Goal: Task Accomplishment & Management: Use online tool/utility

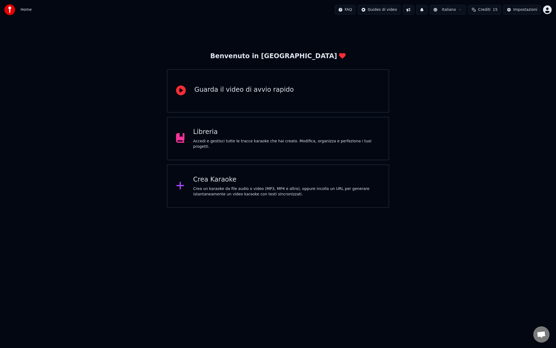
click at [518, 9] on div "Impostazioni" at bounding box center [525, 9] width 24 height 5
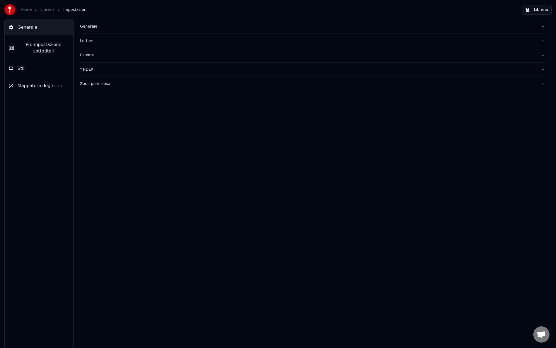
click at [53, 49] on span "Preimpostazione sottotitoli" at bounding box center [43, 47] width 51 height 13
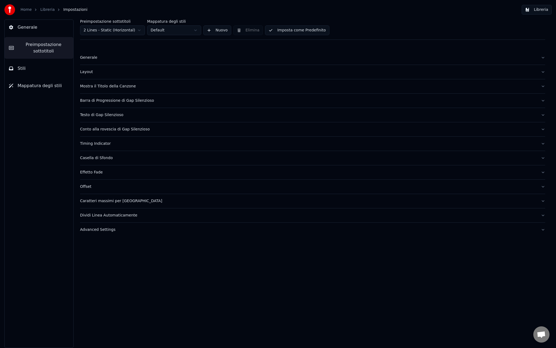
click at [102, 57] on div "Generale" at bounding box center [308, 57] width 456 height 5
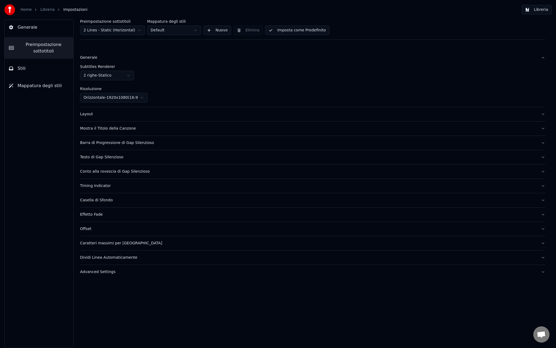
click at [124, 77] on html "Home Libreria Impostazioni Libreria Generale Preimpostazione sottotitoli Stili …" at bounding box center [278, 174] width 556 height 348
click at [140, 113] on div "Mostra il Titolo della Canzone" at bounding box center [308, 113] width 456 height 5
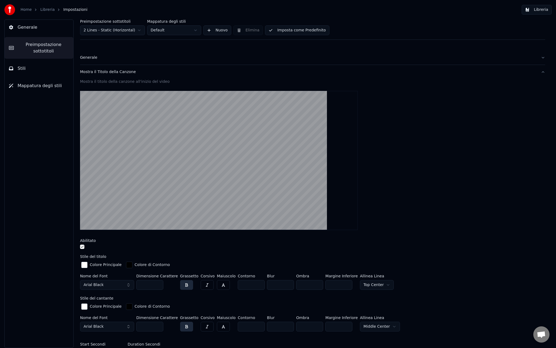
click at [130, 71] on div "Mostra il Titolo della Canzone" at bounding box center [308, 71] width 456 height 5
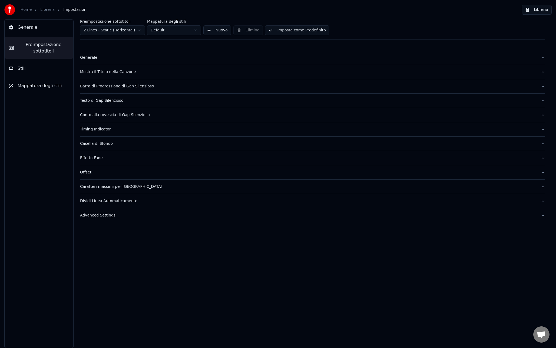
click at [122, 87] on div "Barra di Progressione di Gap Silenzioso" at bounding box center [308, 86] width 456 height 5
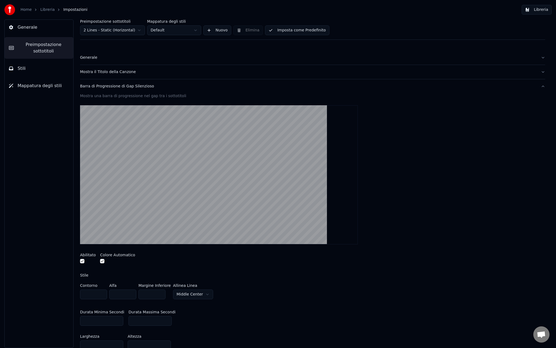
click at [121, 88] on div "Barra di Progressione di Gap Silenzioso" at bounding box center [308, 86] width 456 height 5
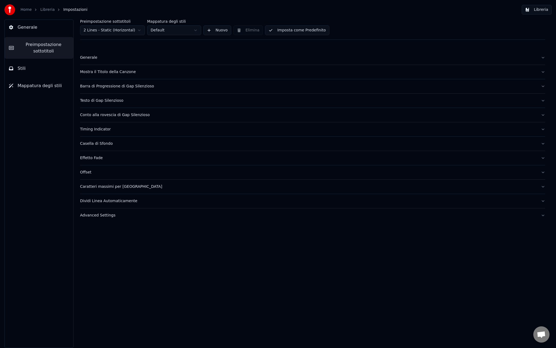
click at [105, 142] on div "Casella di Sfondo" at bounding box center [308, 143] width 456 height 5
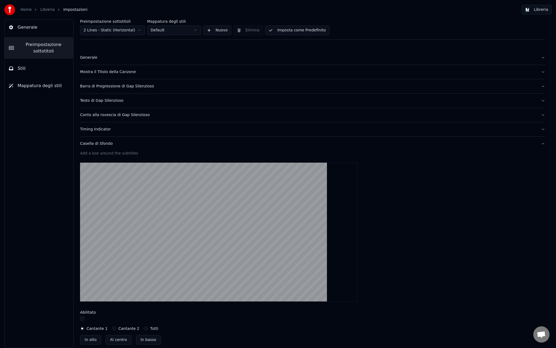
click at [104, 144] on div "Casella di Sfondo" at bounding box center [308, 143] width 456 height 5
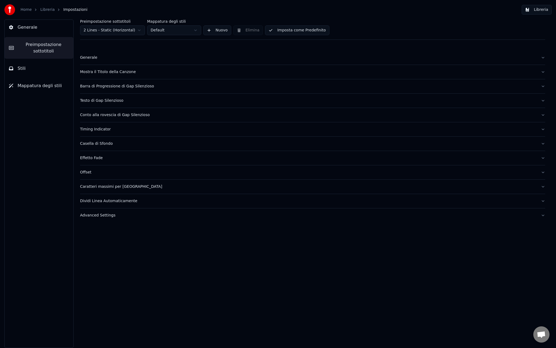
click at [98, 61] on button "Generale" at bounding box center [312, 58] width 465 height 14
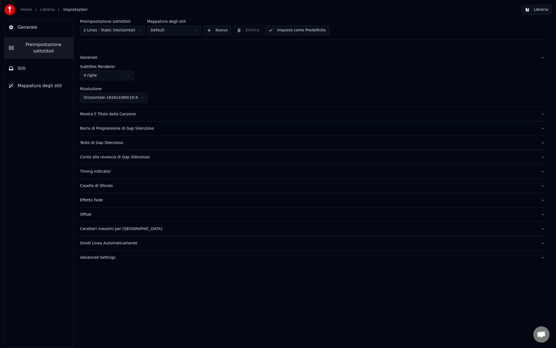
click at [95, 60] on button "Generale" at bounding box center [312, 58] width 465 height 14
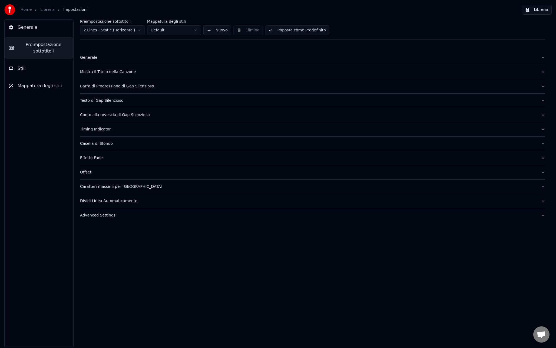
click at [99, 72] on div "Mostra il Titolo della Canzone" at bounding box center [308, 71] width 456 height 5
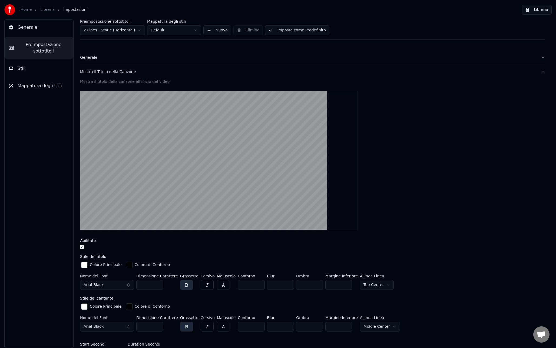
click at [99, 72] on div "Mostra il Titolo della Canzone" at bounding box center [308, 71] width 456 height 5
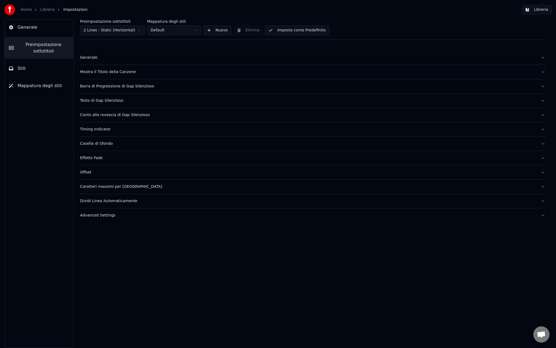
click at [99, 84] on div "Barra di Progressione di Gap Silenzioso" at bounding box center [308, 86] width 456 height 5
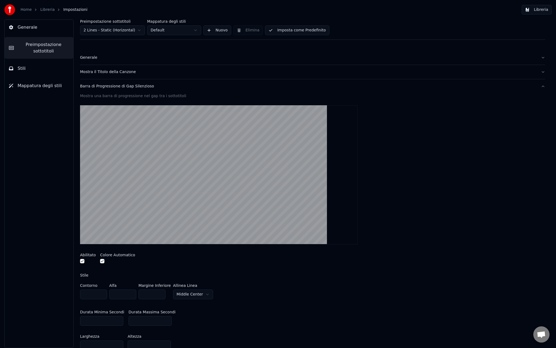
click at [99, 84] on div "Barra di Progressione di Gap Silenzioso" at bounding box center [308, 86] width 456 height 5
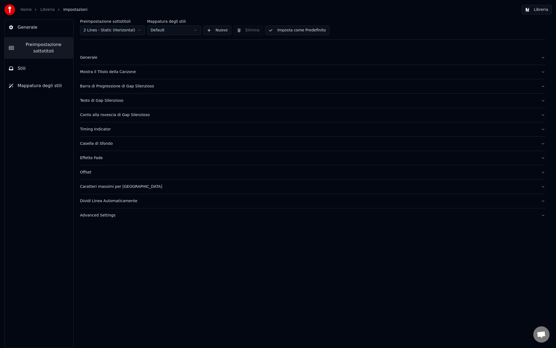
click at [90, 170] on div "Offset" at bounding box center [308, 172] width 456 height 5
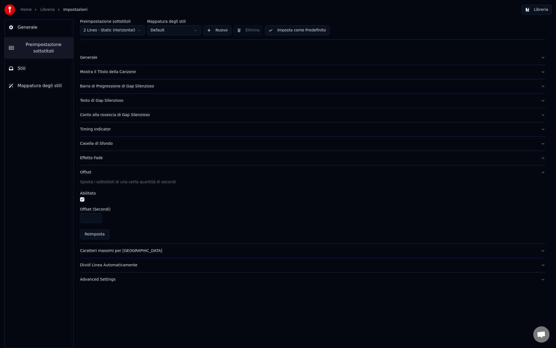
click at [96, 218] on input "****" at bounding box center [91, 218] width 22 height 10
click at [96, 219] on input "****" at bounding box center [91, 218] width 22 height 10
click at [96, 216] on input "****" at bounding box center [91, 218] width 22 height 10
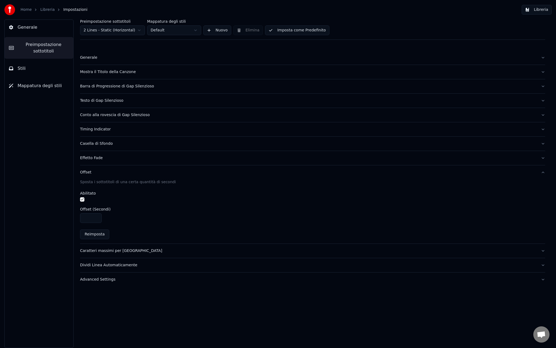
click at [96, 216] on input "**" at bounding box center [91, 218] width 22 height 10
click at [96, 216] on input "****" at bounding box center [91, 218] width 22 height 10
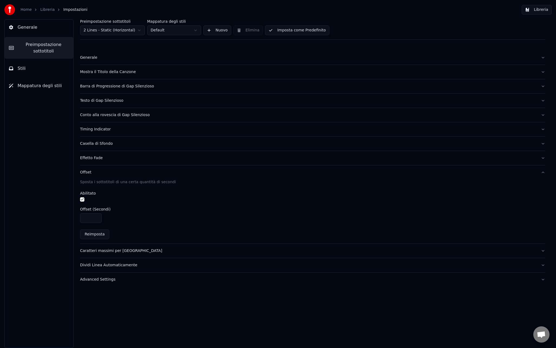
click at [96, 216] on input "****" at bounding box center [91, 218] width 22 height 10
click at [96, 219] on input "****" at bounding box center [91, 218] width 22 height 10
click at [110, 218] on div "****" at bounding box center [312, 218] width 465 height 10
click at [104, 233] on button "Reimposta" at bounding box center [94, 234] width 29 height 10
click at [82, 200] on button "button" at bounding box center [82, 199] width 4 height 4
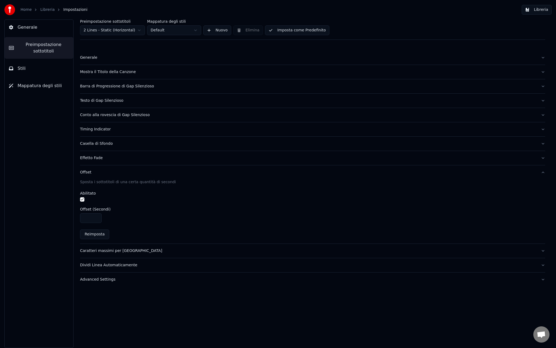
click at [97, 220] on input "****" at bounding box center [91, 218] width 22 height 10
click at [97, 219] on input "****" at bounding box center [91, 218] width 22 height 10
type input "****"
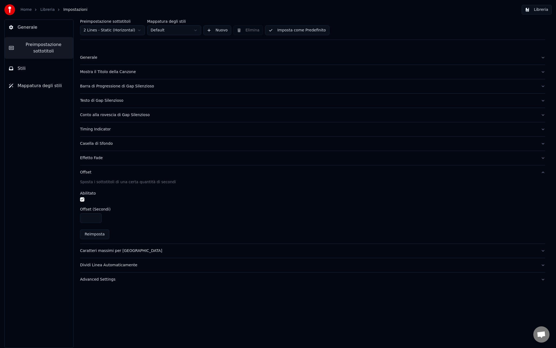
click at [97, 219] on input "****" at bounding box center [91, 218] width 22 height 10
drag, startPoint x: 108, startPoint y: 219, endPoint x: 113, endPoint y: 250, distance: 31.7
click at [108, 219] on div "****" at bounding box center [312, 218] width 465 height 10
click at [115, 251] on div "Caratteri massimi per [GEOGRAPHIC_DATA]" at bounding box center [308, 250] width 456 height 5
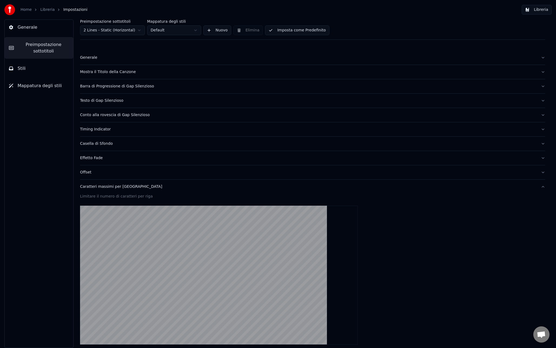
click at [112, 183] on button "Caratteri massimi per [GEOGRAPHIC_DATA]" at bounding box center [312, 187] width 465 height 14
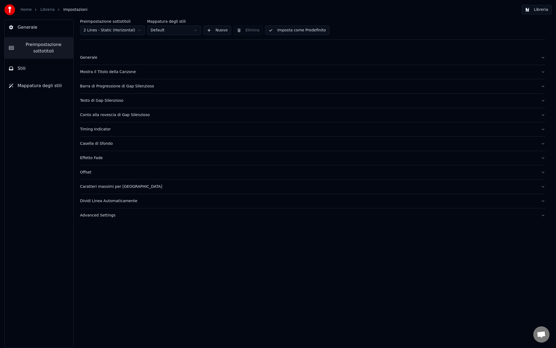
click at [40, 71] on button "Stili" at bounding box center [39, 68] width 69 height 15
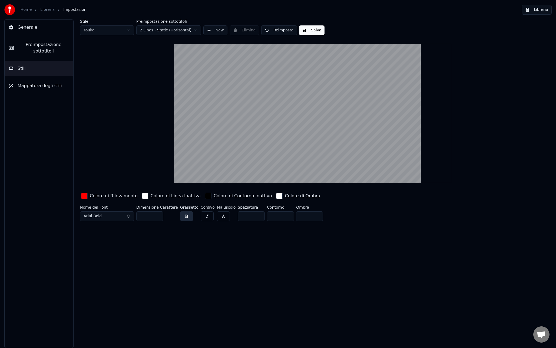
click at [43, 26] on button "Generale" at bounding box center [39, 27] width 69 height 15
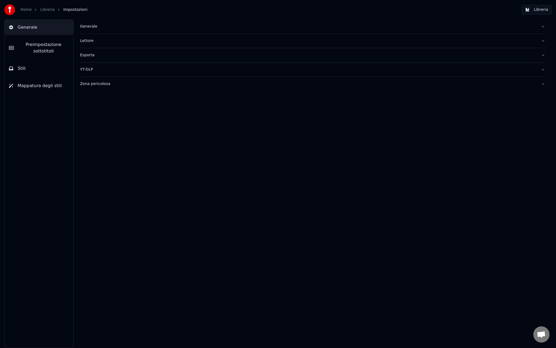
click at [102, 29] on div "Generale" at bounding box center [308, 26] width 456 height 5
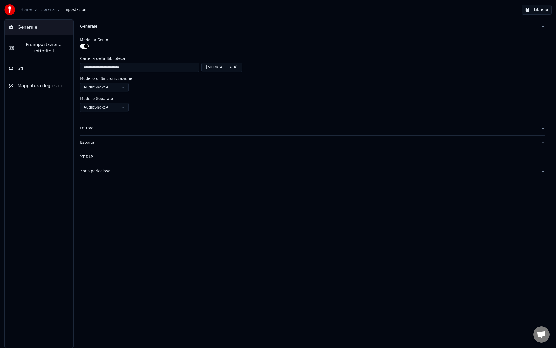
click at [102, 29] on div "Generale" at bounding box center [308, 26] width 456 height 5
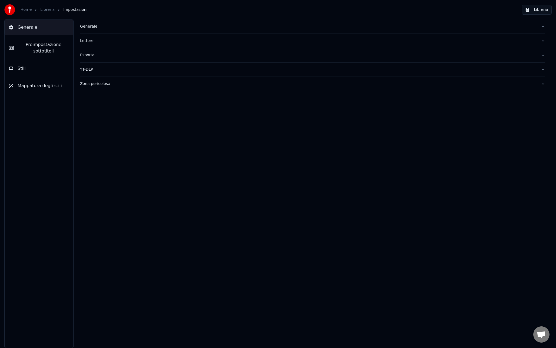
click at [55, 42] on span "Preimpostazione sottotitoli" at bounding box center [43, 47] width 51 height 13
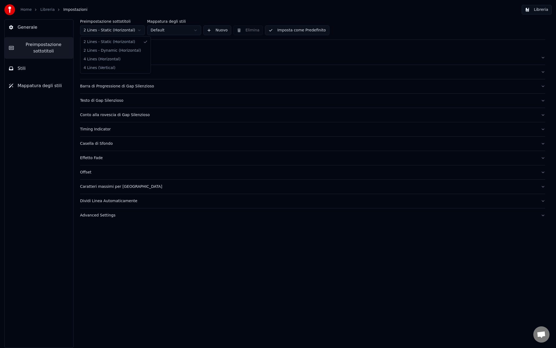
click at [129, 32] on html "Home Libreria Impostazioni Libreria Generale Preimpostazione sottotitoli Stili …" at bounding box center [278, 174] width 556 height 348
click at [309, 34] on button "Imposta come Predefinito" at bounding box center [297, 30] width 64 height 10
click at [90, 55] on div "Generale" at bounding box center [308, 57] width 456 height 5
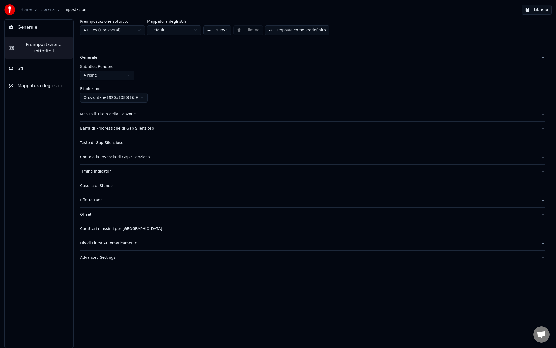
click at [90, 55] on div "Generale" at bounding box center [308, 57] width 456 height 5
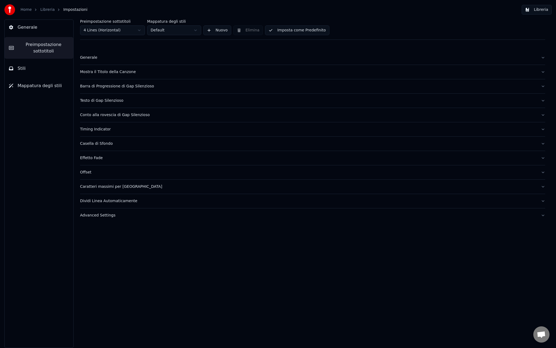
click at [41, 68] on button "Stili" at bounding box center [39, 68] width 69 height 15
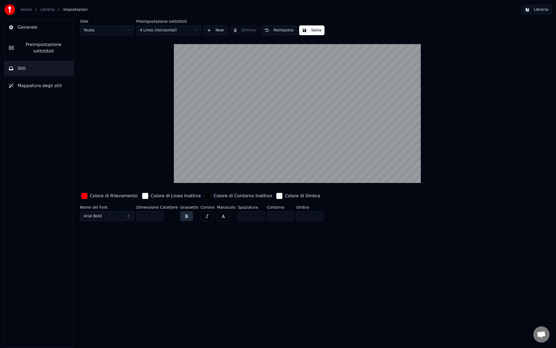
click at [111, 214] on button "Arial Bold" at bounding box center [107, 216] width 54 height 10
click at [185, 219] on button "button" at bounding box center [186, 216] width 13 height 10
click at [204, 216] on button "button" at bounding box center [207, 216] width 13 height 10
click at [217, 216] on button "button" at bounding box center [223, 216] width 13 height 10
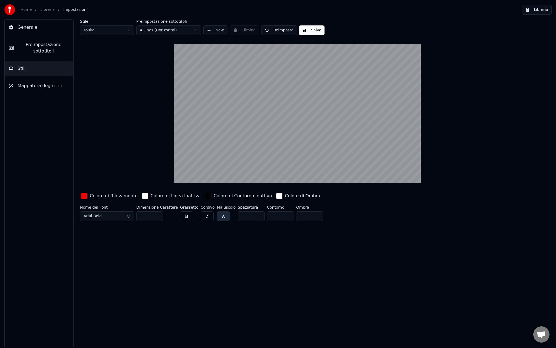
click at [217, 216] on button "button" at bounding box center [223, 216] width 13 height 10
click at [184, 216] on button "button" at bounding box center [186, 216] width 13 height 10
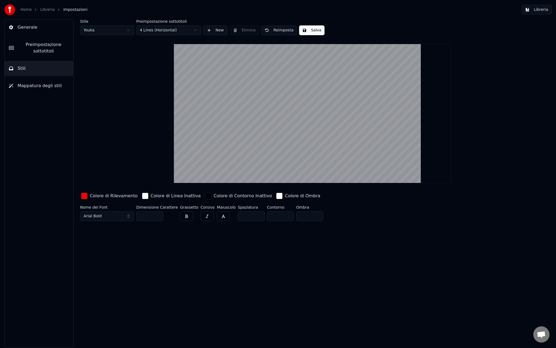
click at [159, 218] on input "***" at bounding box center [149, 216] width 27 height 10
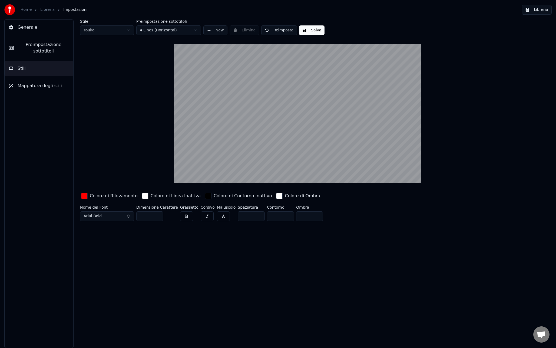
click at [159, 218] on input "***" at bounding box center [149, 216] width 27 height 10
type input "***"
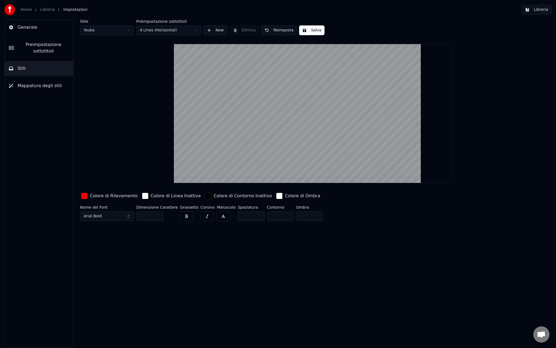
click at [159, 218] on input "***" at bounding box center [149, 216] width 27 height 10
click at [205, 195] on div "button" at bounding box center [208, 196] width 6 height 6
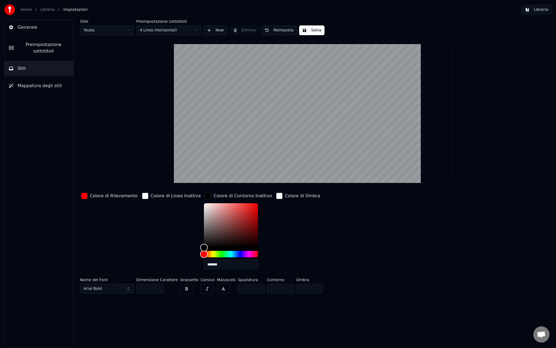
click at [390, 210] on div "Colore di Rilevamento Colore di Linea Inattiva Colore di Contorno Inattivo ****…" at bounding box center [274, 232] width 389 height 82
click at [205, 195] on div "button" at bounding box center [208, 196] width 6 height 6
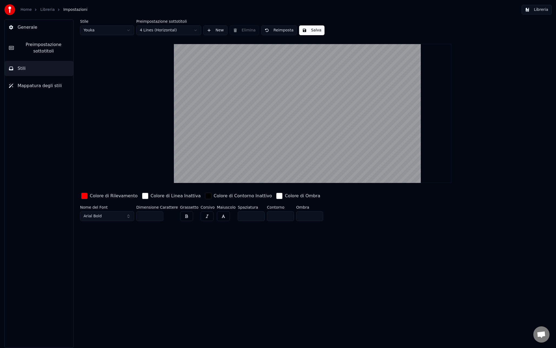
click at [36, 85] on span "Mappatura degli stili" at bounding box center [40, 85] width 44 height 6
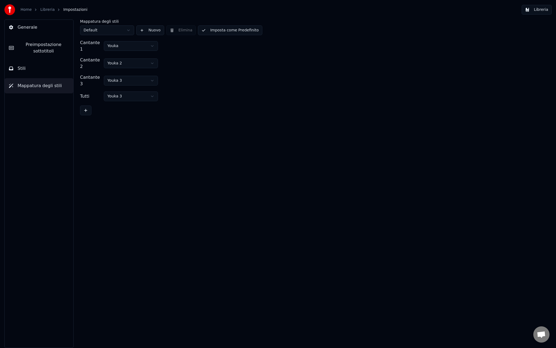
click at [32, 72] on button "Stili" at bounding box center [39, 68] width 69 height 15
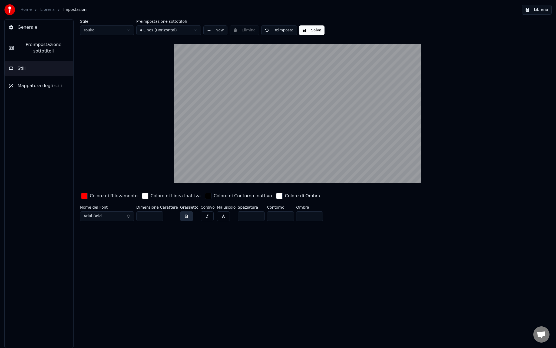
click at [39, 49] on span "Preimpostazione sottotitoli" at bounding box center [43, 47] width 51 height 13
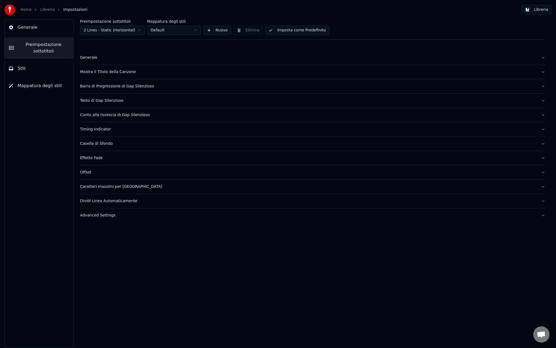
click at [218, 34] on button "Nuovo" at bounding box center [217, 30] width 28 height 10
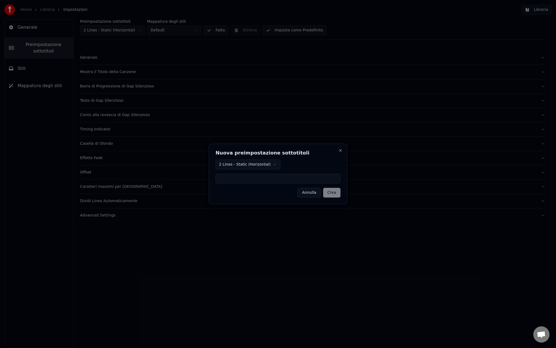
click at [271, 169] on body "Home Libreria Impostazioni Libreria Generale Preimpostazione sottotitoli Stili …" at bounding box center [278, 174] width 556 height 348
click at [313, 151] on body "Home Libreria Impostazioni Libreria Generale Preimpostazione sottotitoli Stili …" at bounding box center [278, 174] width 556 height 348
click at [343, 152] on div "Nuova preimpostazione sottotitoli 2 Lines - Static (Horizontal) Annulla Crea Cl…" at bounding box center [278, 174] width 138 height 61
click at [341, 152] on button "Close" at bounding box center [340, 150] width 4 height 4
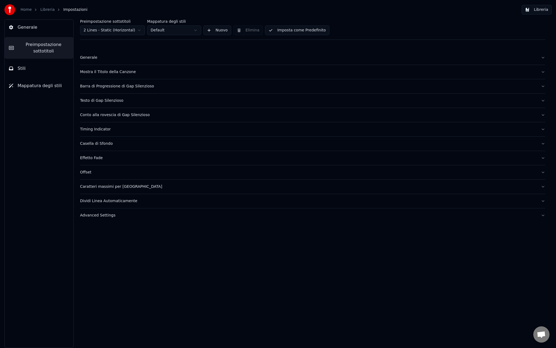
click at [90, 57] on div "Generale" at bounding box center [308, 57] width 456 height 5
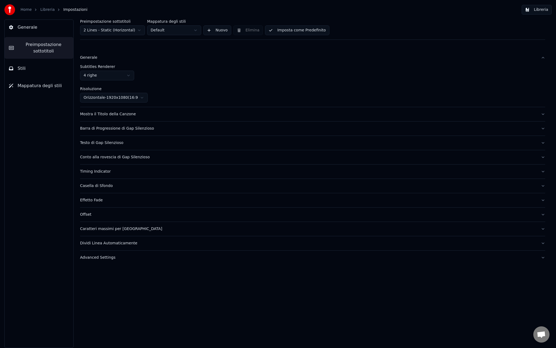
click at [90, 57] on div "Generale" at bounding box center [308, 57] width 456 height 5
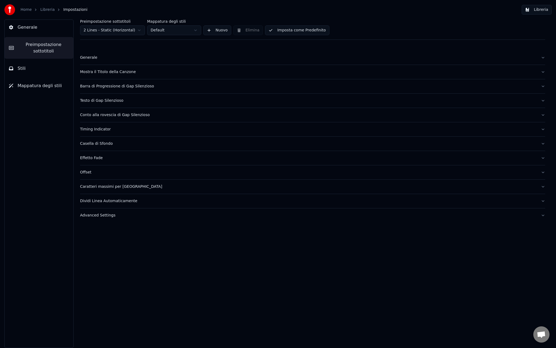
click at [97, 72] on div "Mostra il Titolo della Canzone" at bounding box center [308, 71] width 456 height 5
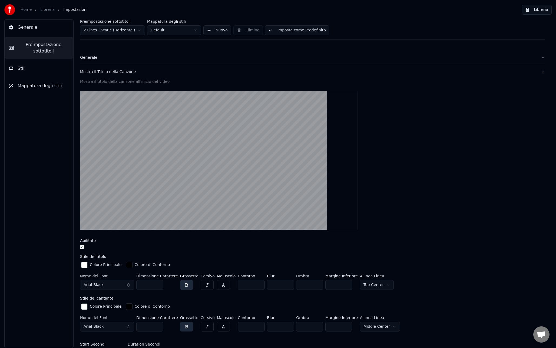
click at [106, 75] on button "Mostra il Titolo della Canzone" at bounding box center [312, 72] width 465 height 14
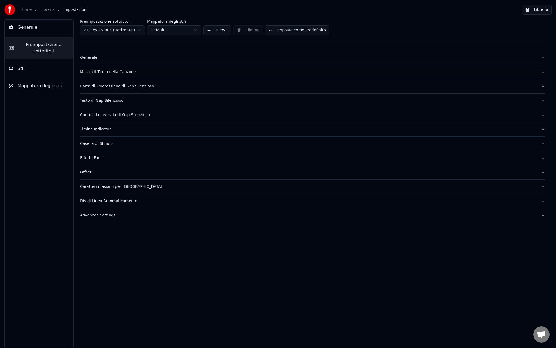
click at [102, 85] on div "Barra di Progressione di Gap Silenzioso" at bounding box center [308, 86] width 456 height 5
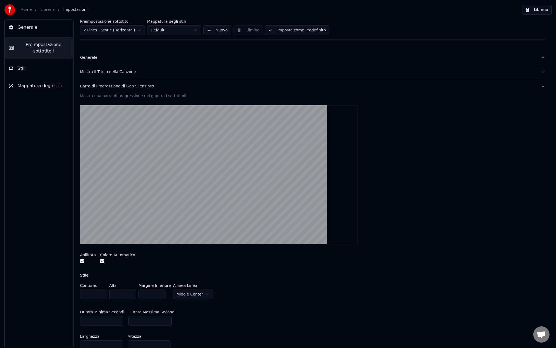
click at [102, 85] on div "Barra di Progressione di Gap Silenzioso" at bounding box center [308, 86] width 456 height 5
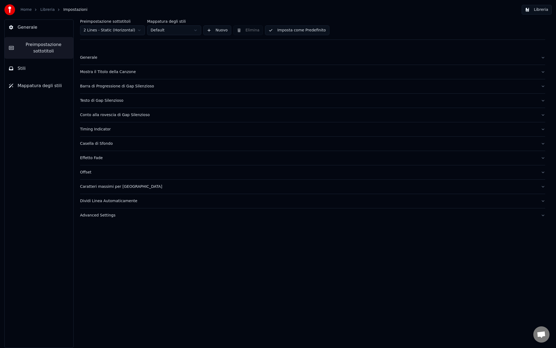
click at [119, 33] on html "Home Libreria Impostazioni Libreria Generale Preimpostazione sottotitoli Stili …" at bounding box center [278, 174] width 556 height 348
click at [289, 31] on button "Imposta come Predefinito" at bounding box center [297, 30] width 64 height 10
click at [107, 57] on div "Generale" at bounding box center [308, 57] width 456 height 5
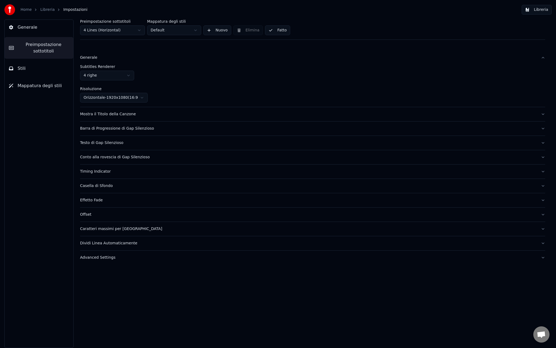
click at [107, 57] on div "Generale" at bounding box center [308, 57] width 456 height 5
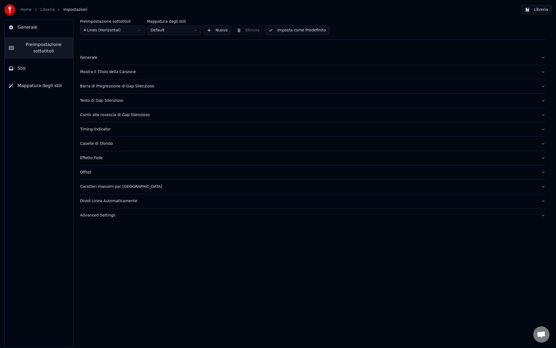
click at [47, 30] on button "Generale" at bounding box center [39, 27] width 69 height 15
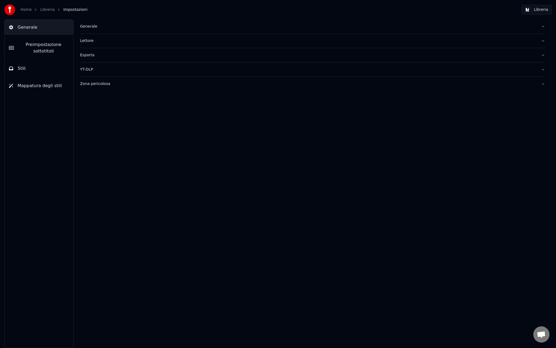
click at [47, 40] on button "Preimpostazione sottotitoli" at bounding box center [39, 48] width 69 height 22
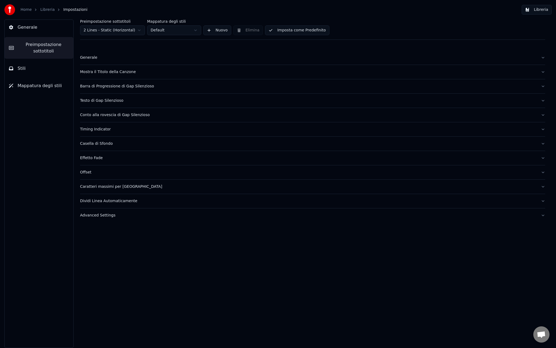
click at [214, 29] on button "Nuovo" at bounding box center [217, 30] width 28 height 10
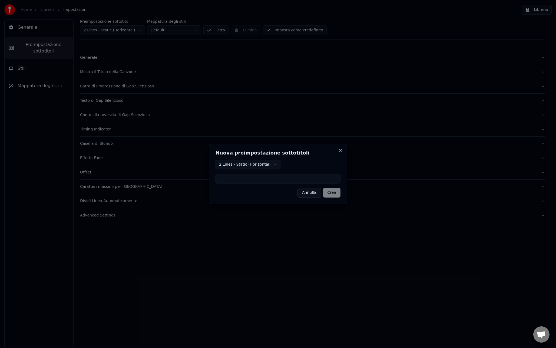
click at [247, 168] on body "Home Libreria Impostazioni Libreria Generale Preimpostazione sottotitoli Stili …" at bounding box center [278, 174] width 556 height 348
click at [235, 182] on input at bounding box center [278, 179] width 125 height 10
type input "*******"
click at [333, 195] on button "Crea" at bounding box center [331, 193] width 17 height 10
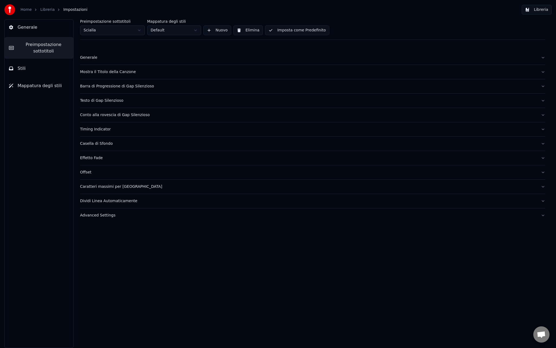
click at [174, 31] on html "Home Libreria Impostazioni Libreria Generale Preimpostazione sottotitoli Stili …" at bounding box center [278, 174] width 556 height 348
click at [180, 32] on html "Home Libreria Impostazioni Libreria Generale Preimpostazione sottotitoli Stili …" at bounding box center [278, 174] width 556 height 348
click at [217, 32] on button "Nuovo" at bounding box center [217, 30] width 28 height 10
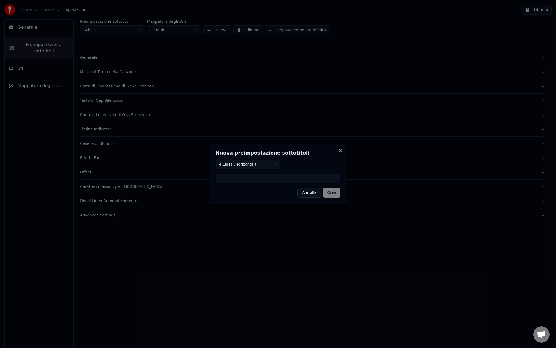
click at [309, 155] on h2 "Nuova preimpostazione sottotitoli" at bounding box center [278, 152] width 125 height 5
click at [342, 151] on button "Close" at bounding box center [340, 150] width 4 height 4
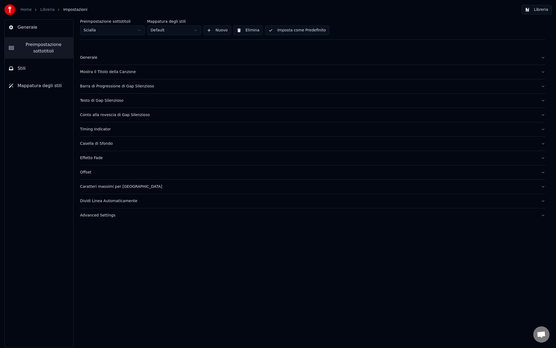
click at [130, 30] on html "Home Libreria Impostazioni Libreria Generale Preimpostazione sottotitoli Stili …" at bounding box center [278, 174] width 556 height 348
click at [93, 59] on div "Generale" at bounding box center [308, 57] width 456 height 5
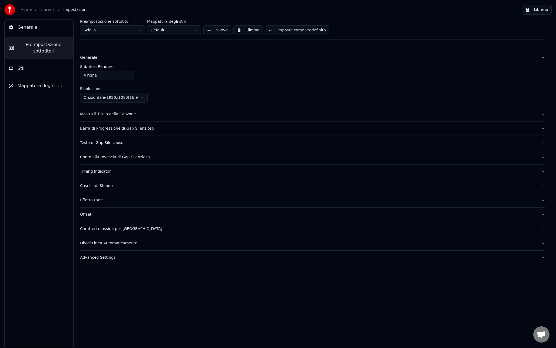
click at [93, 59] on div "Generale" at bounding box center [308, 57] width 456 height 5
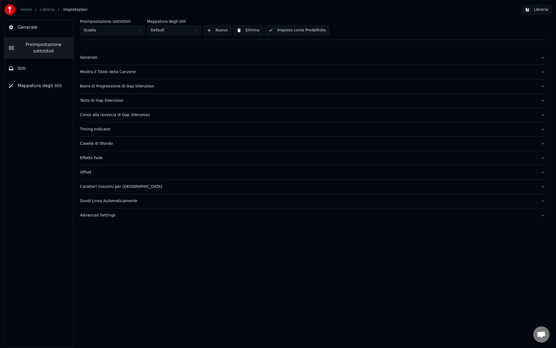
click at [99, 72] on div "Mostra il Titolo della Canzone" at bounding box center [308, 71] width 456 height 5
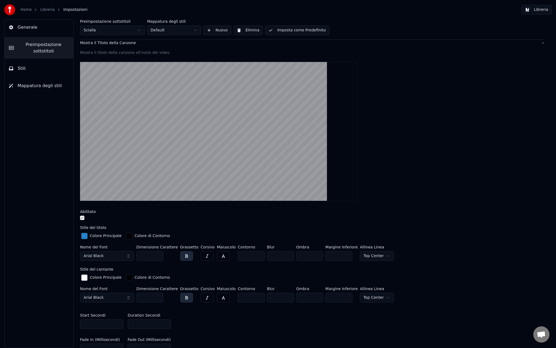
scroll to position [29, 0]
click at [87, 236] on div "button" at bounding box center [84, 235] width 6 height 6
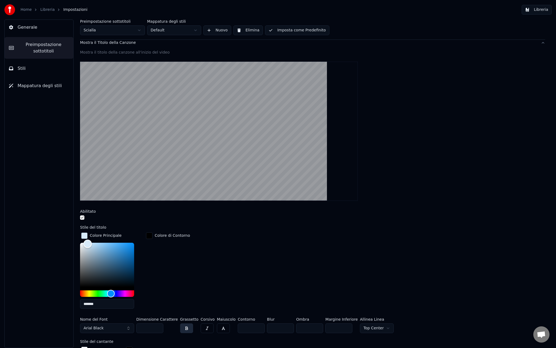
drag, startPoint x: 88, startPoint y: 243, endPoint x: 70, endPoint y: 243, distance: 17.6
click at [70, 243] on div "Preimpostazione sottotitoli Scialla Mappatura degli stili Default Nuovo Elimina…" at bounding box center [312, 183] width 487 height 328
type input "*******"
click at [84, 236] on div "button" at bounding box center [84, 235] width 6 height 6
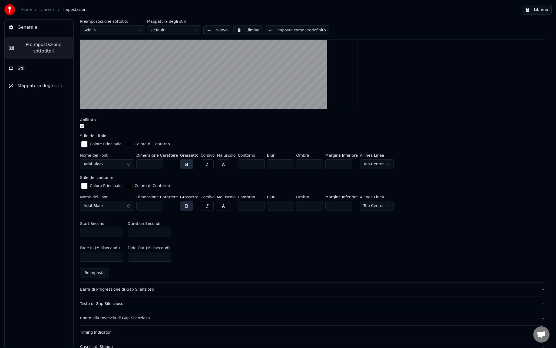
scroll to position [126, 0]
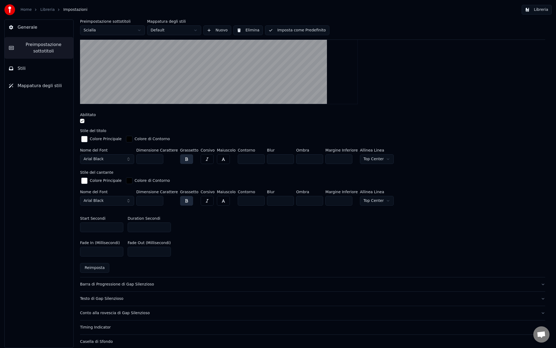
click at [140, 284] on div "Barra di Progressione di Gap Silenzioso" at bounding box center [308, 283] width 456 height 5
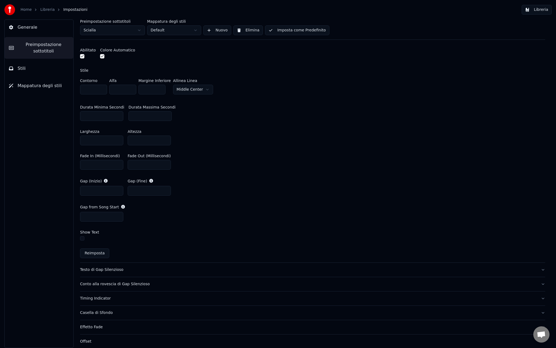
click at [98, 269] on div "Testo di Gap Silenzioso" at bounding box center [308, 269] width 456 height 5
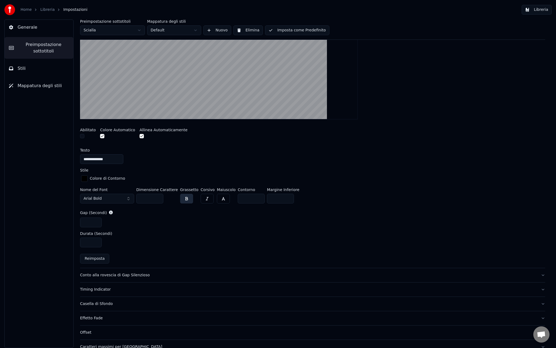
scroll to position [178, 0]
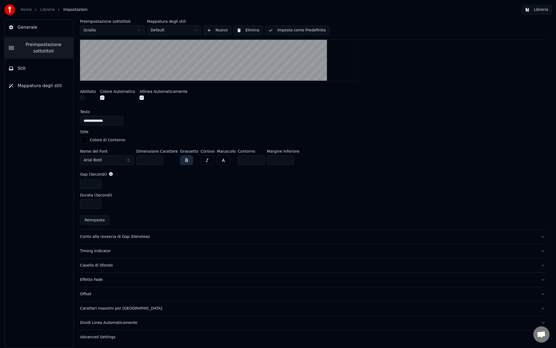
click at [111, 237] on div "Conto alla rovescia di Gap Silenzioso" at bounding box center [308, 236] width 456 height 5
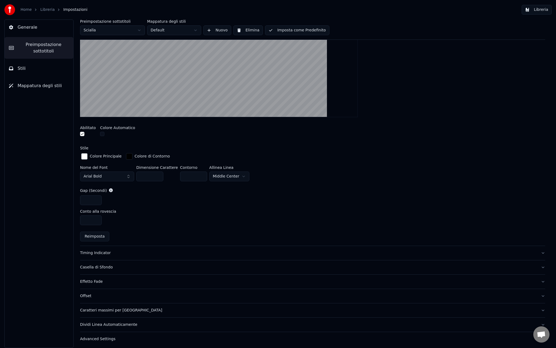
scroll to position [157, 0]
click at [107, 254] on div "Timing Indicator" at bounding box center [308, 251] width 456 height 5
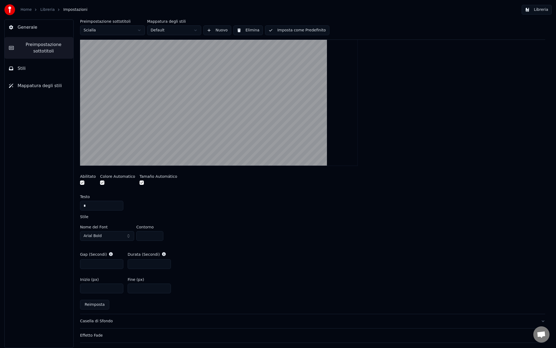
scroll to position [177, 0]
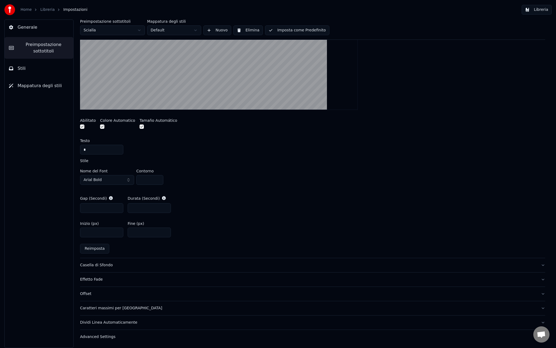
click at [119, 263] on div "Casella di Sfondo" at bounding box center [308, 264] width 456 height 5
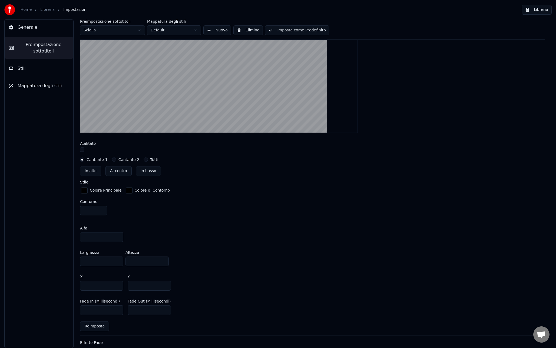
scroll to position [137, 0]
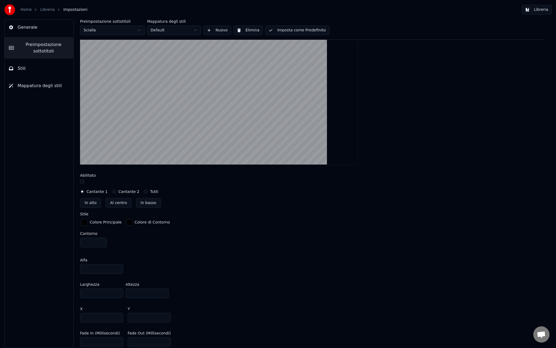
click at [83, 182] on button "button" at bounding box center [82, 181] width 4 height 4
click at [117, 203] on button "Al centro" at bounding box center [118, 203] width 26 height 10
click at [95, 204] on button "In alto" at bounding box center [90, 203] width 21 height 10
click at [116, 204] on button "Al centro" at bounding box center [118, 203] width 26 height 10
click at [140, 204] on button "In basso" at bounding box center [148, 203] width 25 height 10
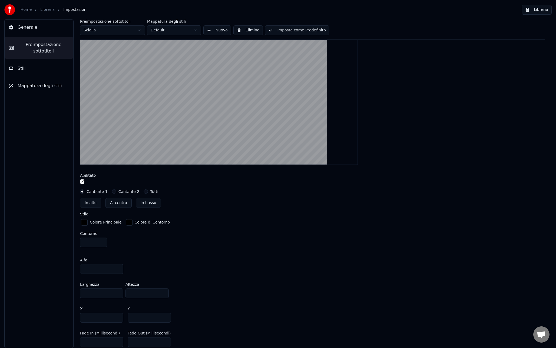
click at [118, 204] on button "Al centro" at bounding box center [118, 203] width 26 height 10
type input "***"
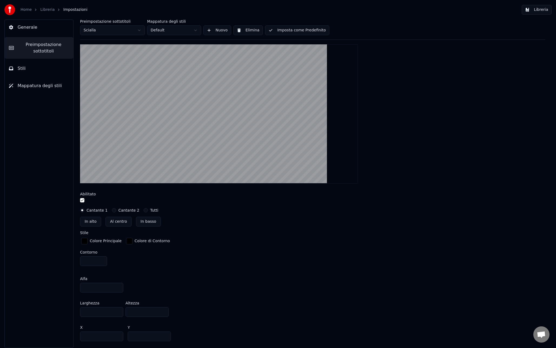
scroll to position [117, 0]
click at [190, 230] on div "Add a box around the subtitles Abilitato Cantante 1 Cantante 2 Tutti In alto Al…" at bounding box center [312, 210] width 465 height 353
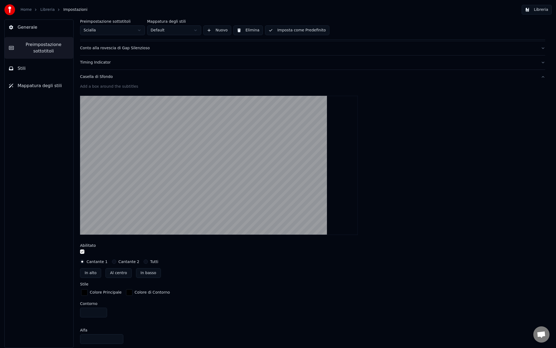
scroll to position [70, 0]
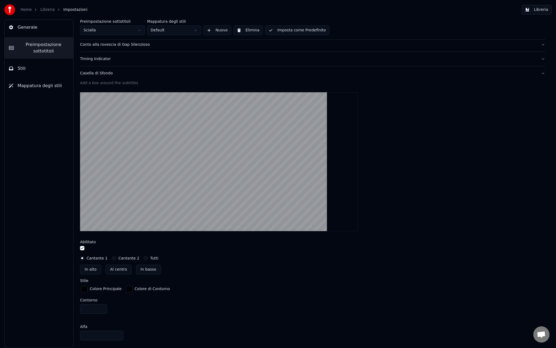
click at [83, 248] on button "button" at bounding box center [82, 248] width 4 height 4
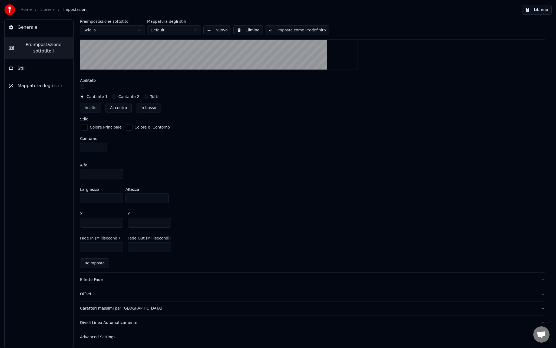
click at [94, 280] on div "Effetto Fade" at bounding box center [308, 279] width 456 height 5
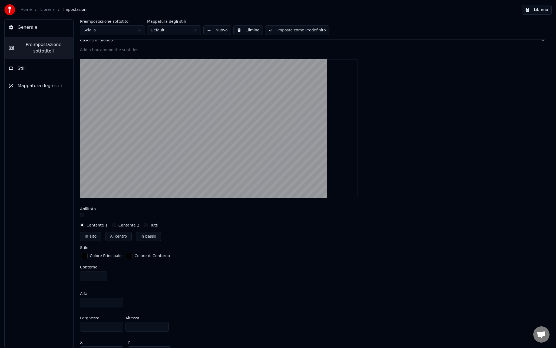
scroll to position [110, 0]
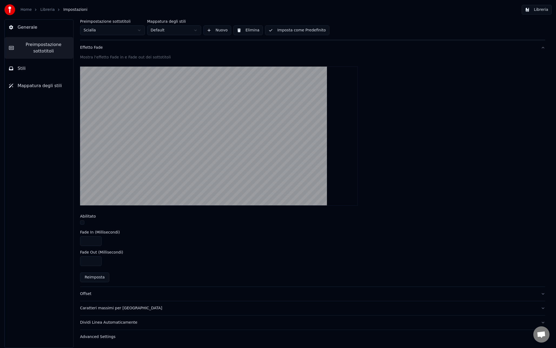
click at [105, 290] on button "Offset" at bounding box center [312, 294] width 465 height 14
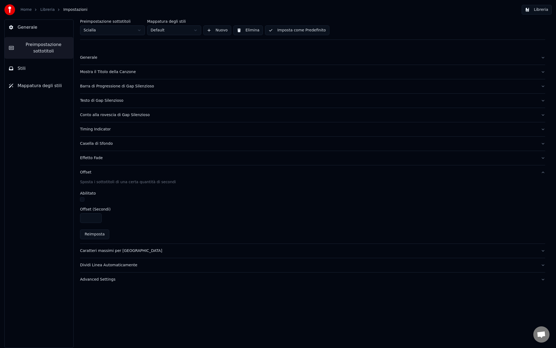
click at [84, 200] on button "button" at bounding box center [82, 199] width 4 height 4
click at [97, 219] on input "****" at bounding box center [91, 218] width 22 height 10
click at [96, 219] on input "****" at bounding box center [91, 218] width 22 height 10
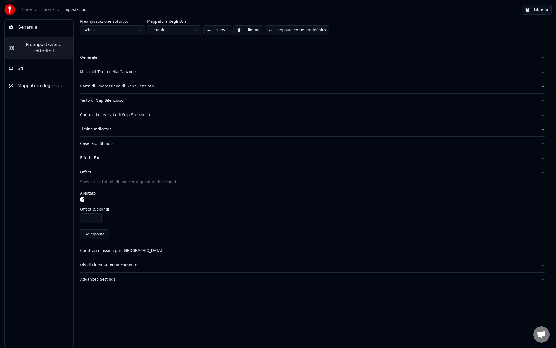
type input "****"
click at [96, 219] on input "****" at bounding box center [91, 218] width 22 height 10
click at [122, 250] on div "Caratteri massimi per [GEOGRAPHIC_DATA]" at bounding box center [308, 250] width 456 height 5
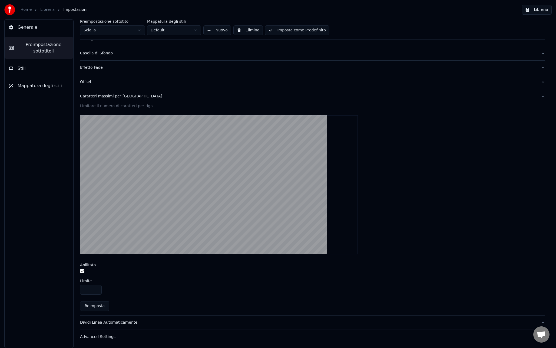
click at [117, 320] on div "Dividi Linea Automaticamente" at bounding box center [308, 322] width 456 height 5
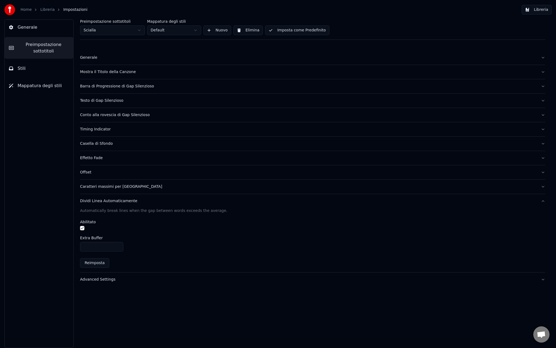
click at [105, 278] on div "Advanced Settings" at bounding box center [308, 279] width 456 height 5
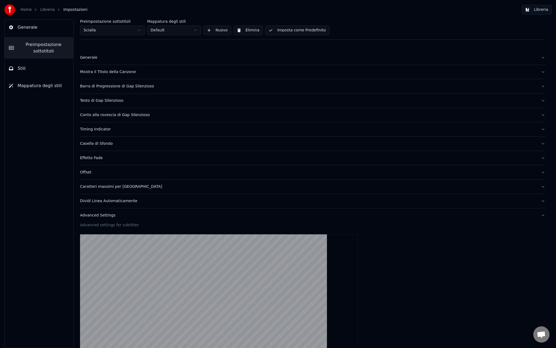
click at [108, 218] on button "Advanced Settings" at bounding box center [312, 215] width 465 height 14
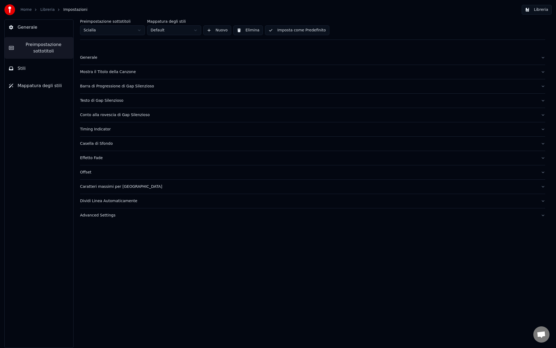
click at [279, 30] on button "Imposta come Predefinito" at bounding box center [297, 30] width 64 height 10
click at [28, 69] on button "Stili" at bounding box center [39, 68] width 69 height 15
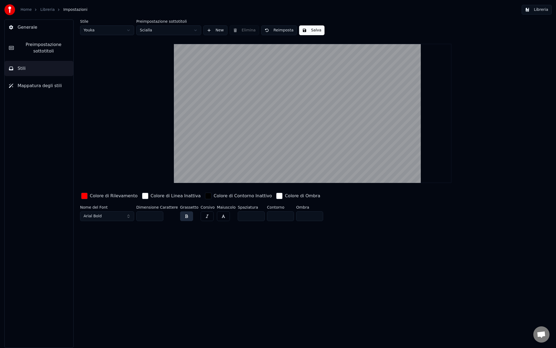
click at [46, 91] on button "Mappatura degli stili" at bounding box center [39, 85] width 69 height 15
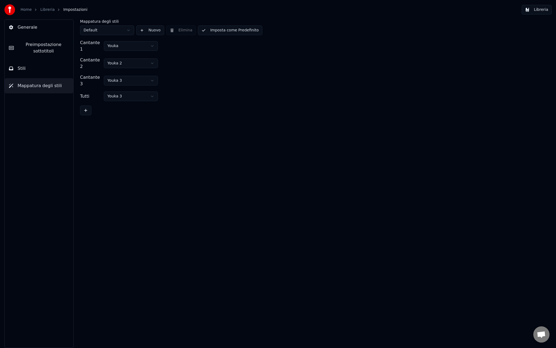
click at [124, 44] on html "Home Libreria Impostazioni Libreria Generale Preimpostazione sottotitoli Stili …" at bounding box center [278, 174] width 556 height 348
click at [185, 49] on html "Home Libreria Impostazioni Libreria Generale Preimpostazione sottotitoli Stili …" at bounding box center [278, 174] width 556 height 348
click at [44, 10] on link "Libreria" at bounding box center [47, 9] width 14 height 5
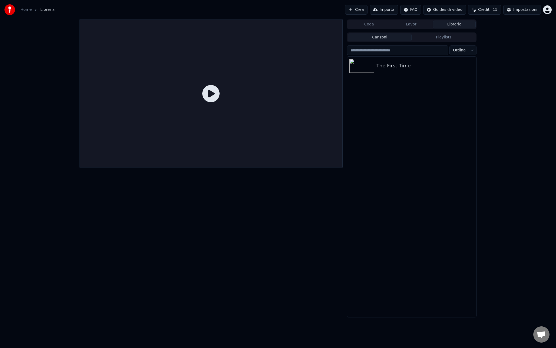
click at [549, 12] on html "Home Libreria Crea Importa FAQ Guides di video Crediti 15 Impostazioni Coda Lav…" at bounding box center [278, 174] width 556 height 348
click at [419, 65] on div "The First Time" at bounding box center [422, 66] width 92 height 8
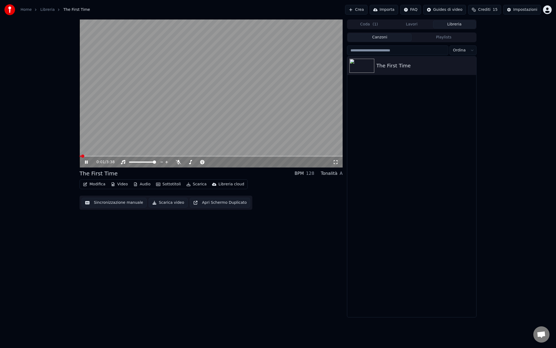
click at [137, 155] on video at bounding box center [210, 93] width 263 height 148
click at [146, 155] on span at bounding box center [210, 155] width 263 height 1
click at [167, 118] on video at bounding box center [210, 93] width 263 height 148
click at [158, 113] on video at bounding box center [210, 93] width 263 height 148
click at [361, 12] on button "Crea" at bounding box center [356, 10] width 22 height 10
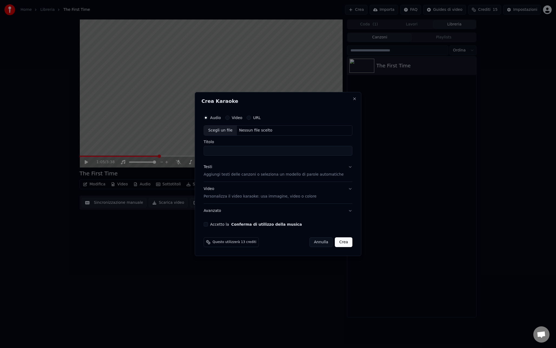
click at [230, 117] on button "Video" at bounding box center [227, 117] width 4 height 4
click at [224, 132] on div "Scegli un file" at bounding box center [220, 130] width 33 height 10
click at [217, 119] on label "Audio" at bounding box center [215, 118] width 11 height 4
click at [208, 119] on button "Audio" at bounding box center [206, 117] width 4 height 4
click at [226, 130] on div "Scegli un file" at bounding box center [220, 130] width 33 height 10
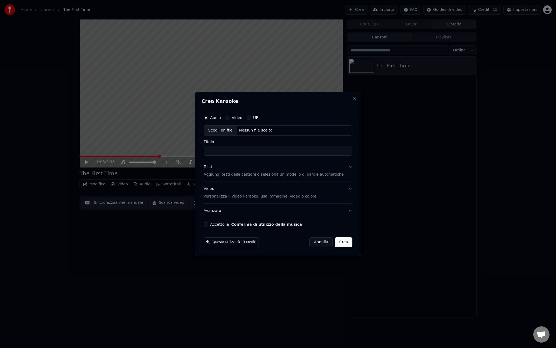
type input "**********"
click at [279, 175] on p "Aggiungi testi delle canzoni o seleziona un modello di parole automatiche" at bounding box center [274, 174] width 140 height 5
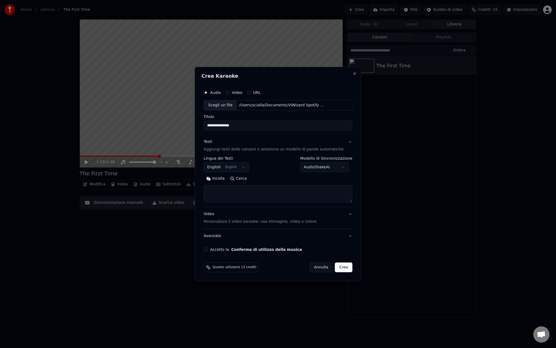
click at [255, 196] on textarea at bounding box center [278, 193] width 149 height 17
click at [291, 219] on p "Personalizza il video karaoke: usa immagine, video o colore" at bounding box center [260, 221] width 113 height 5
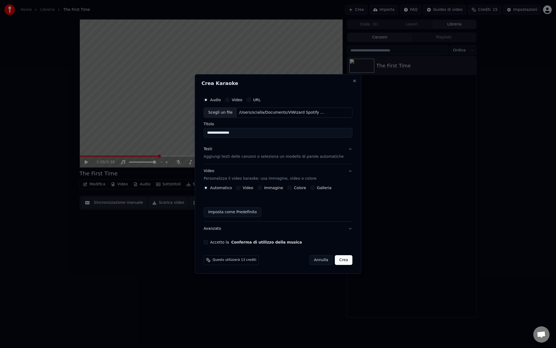
click at [267, 186] on label "Immagine" at bounding box center [273, 188] width 19 height 4
click at [262, 186] on button "Immagine" at bounding box center [260, 187] width 4 height 4
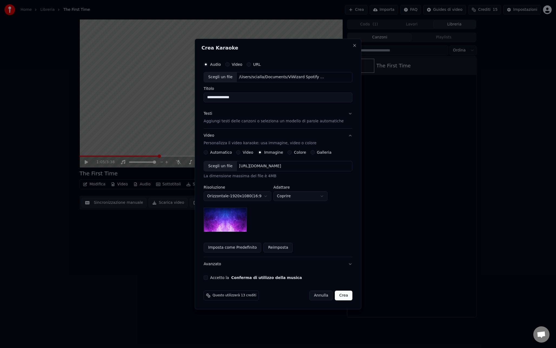
click at [233, 168] on div "Scegli un file" at bounding box center [220, 166] width 33 height 10
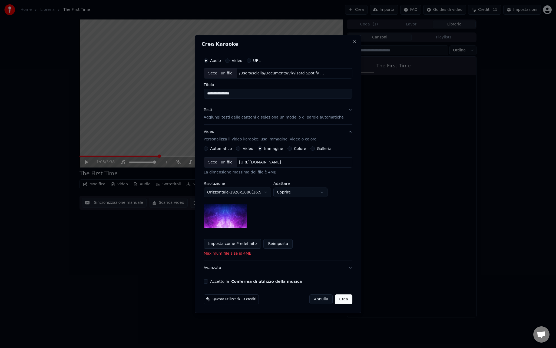
click at [229, 167] on div "Scegli un file" at bounding box center [220, 162] width 33 height 10
click at [244, 246] on button "Imposta come Predefinito" at bounding box center [233, 244] width 58 height 10
click at [304, 194] on body "**********" at bounding box center [278, 174] width 556 height 348
click at [264, 207] on body "**********" at bounding box center [278, 174] width 556 height 348
click at [208, 280] on button "Accetto la Conferma di utilizzo della musica" at bounding box center [206, 281] width 4 height 4
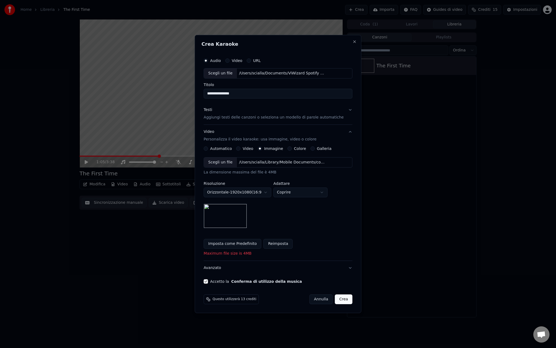
click at [223, 265] on button "Avanzato" at bounding box center [278, 268] width 149 height 14
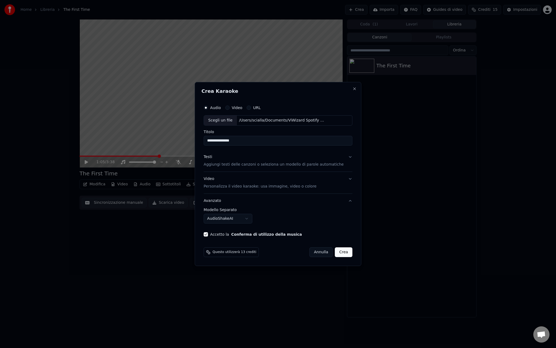
click at [254, 218] on body "**********" at bounding box center [278, 174] width 556 height 348
click at [287, 216] on body "**********" at bounding box center [278, 174] width 556 height 348
click at [347, 201] on button "Avanzato" at bounding box center [278, 201] width 149 height 14
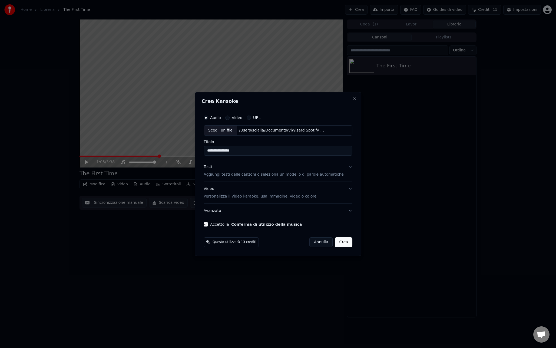
click at [324, 205] on button "Avanzato" at bounding box center [278, 211] width 149 height 14
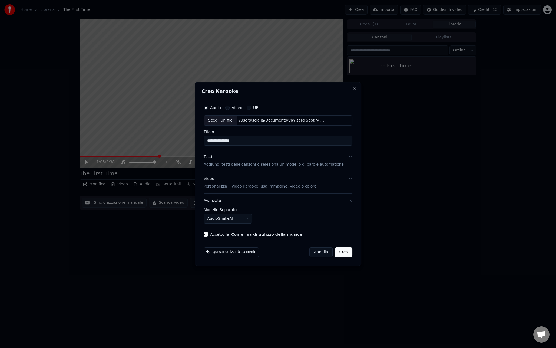
click at [255, 216] on body "**********" at bounding box center [278, 174] width 556 height 348
click at [256, 218] on body "**********" at bounding box center [278, 174] width 556 height 348
click at [244, 217] on body "**********" at bounding box center [278, 174] width 556 height 348
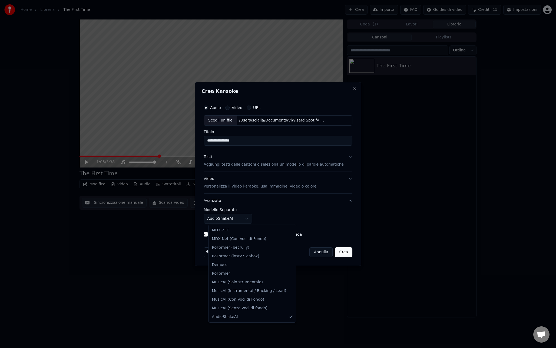
select select "******"
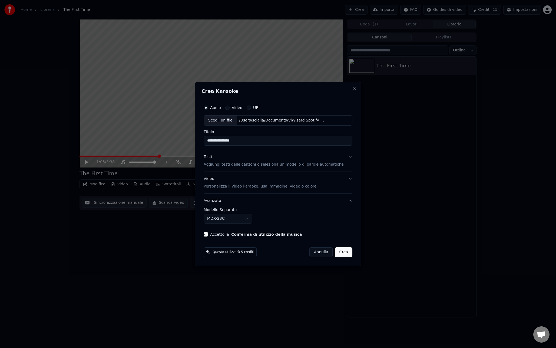
click at [308, 216] on div "**********" at bounding box center [278, 216] width 149 height 16
click at [245, 218] on body "**********" at bounding box center [278, 174] width 556 height 348
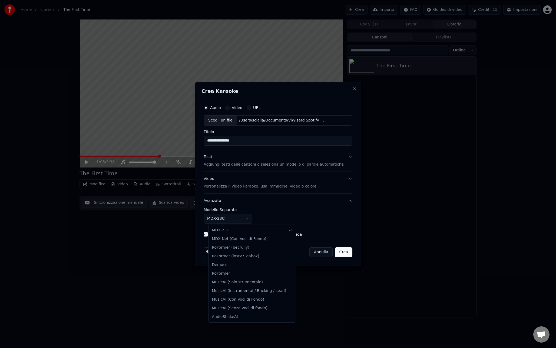
click at [281, 217] on body "**********" at bounding box center [278, 174] width 556 height 348
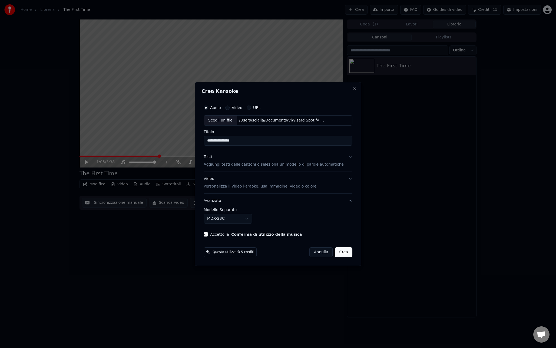
click at [247, 162] on p "Aggiungi testi delle canzoni o seleziona un modello di parole automatiche" at bounding box center [274, 164] width 140 height 5
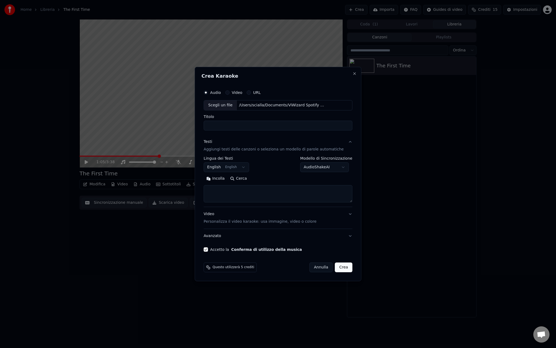
select select
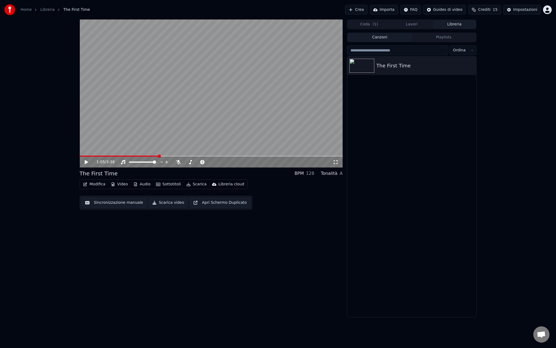
click at [169, 224] on div "1:05 / 3:38 The First Time BPM 128 Tonalità A Modifica Video Audio Sottotitoli …" at bounding box center [210, 168] width 263 height 298
click at [366, 13] on button "Crea" at bounding box center [356, 10] width 22 height 10
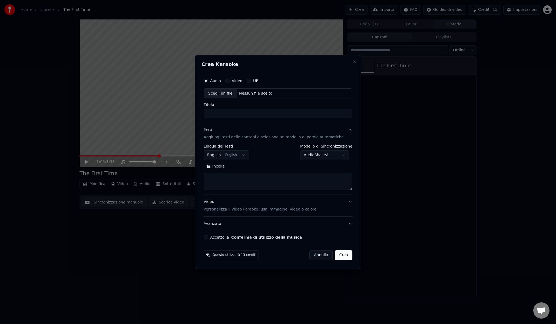
click at [224, 95] on div "Scegli un file" at bounding box center [220, 94] width 33 height 10
type input "**********"
click at [257, 182] on textarea at bounding box center [278, 181] width 149 height 17
click at [221, 168] on button "Incolla" at bounding box center [216, 167] width 24 height 9
type textarea "**********"
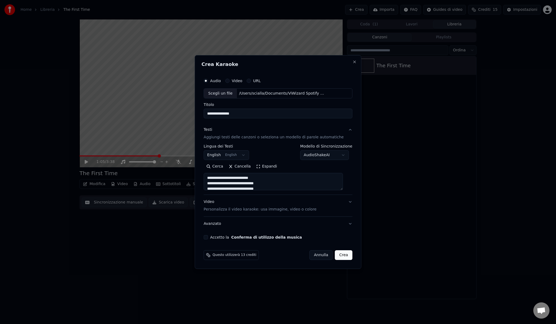
click at [266, 203] on div "Video Personalizza il video karaoke: usa immagine, video o colore" at bounding box center [260, 206] width 113 height 13
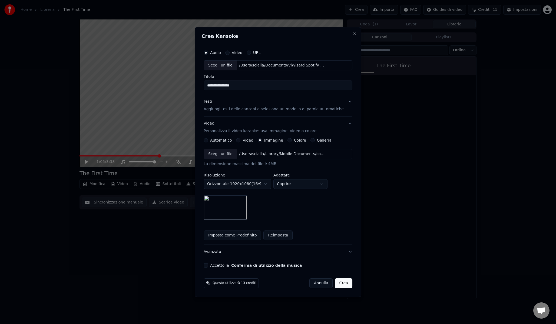
click at [242, 252] on button "Avanzato" at bounding box center [278, 252] width 149 height 14
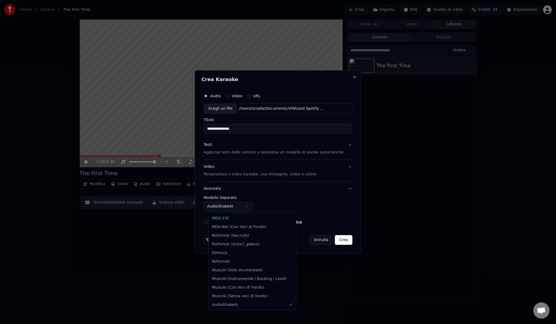
click at [245, 209] on body "**********" at bounding box center [278, 162] width 556 height 324
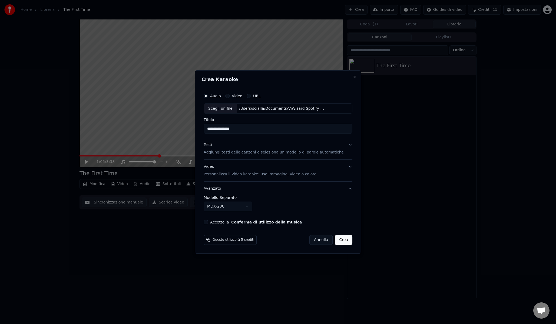
click at [310, 200] on div "**********" at bounding box center [278, 204] width 149 height 16
click at [340, 243] on button "Crea" at bounding box center [343, 240] width 17 height 10
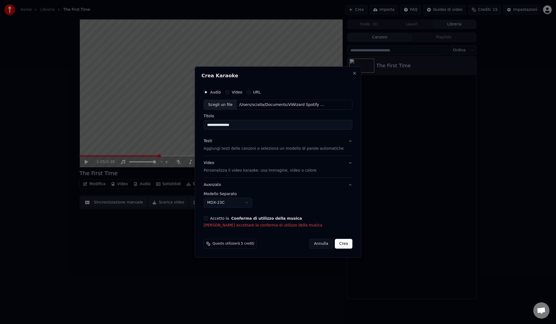
click at [208, 219] on button "Accetto la Conferma di utilizzo della musica" at bounding box center [206, 218] width 4 height 4
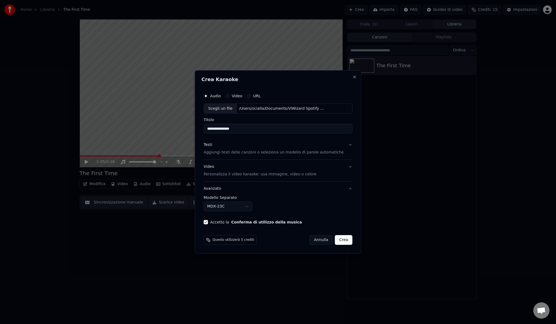
click at [340, 239] on button "Crea" at bounding box center [343, 240] width 17 height 10
select select "**********"
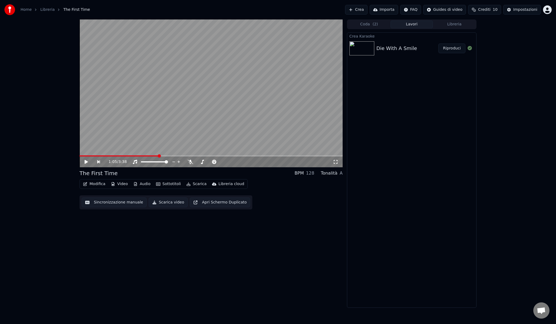
click at [446, 47] on button "Riproduci" at bounding box center [451, 49] width 27 height 10
click at [337, 162] on icon at bounding box center [335, 162] width 5 height 4
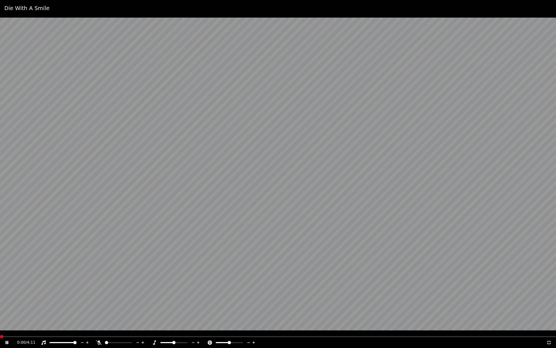
click at [0, 336] on span at bounding box center [0, 336] width 0 height 1
click at [101, 342] on icon at bounding box center [98, 342] width 5 height 4
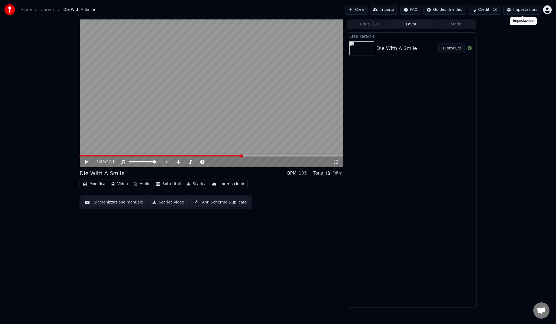
click at [519, 9] on div "Impostazioni" at bounding box center [525, 9] width 24 height 5
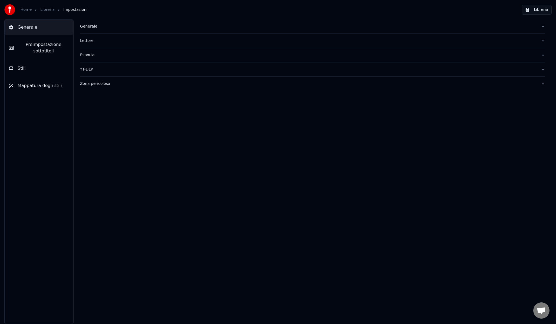
click at [39, 43] on span "Preimpostazione sottotitoli" at bounding box center [43, 47] width 51 height 13
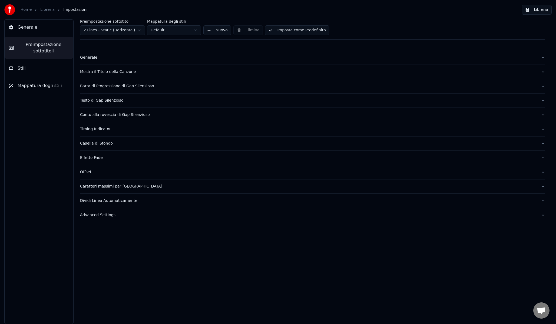
click at [97, 27] on html "Home Libreria Impostazioni Libreria Generale Preimpostazione sottotitoli Stili …" at bounding box center [278, 162] width 556 height 324
click at [88, 173] on div "Offset" at bounding box center [308, 172] width 456 height 5
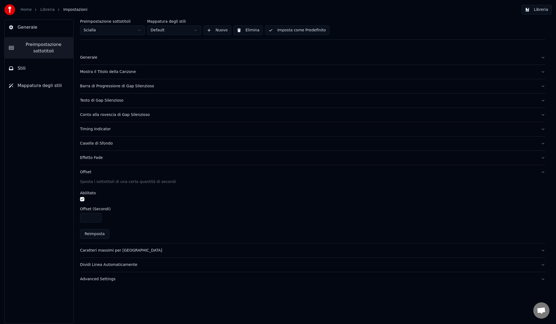
click at [96, 218] on input "****" at bounding box center [91, 218] width 22 height 10
click at [97, 216] on input "****" at bounding box center [91, 218] width 22 height 10
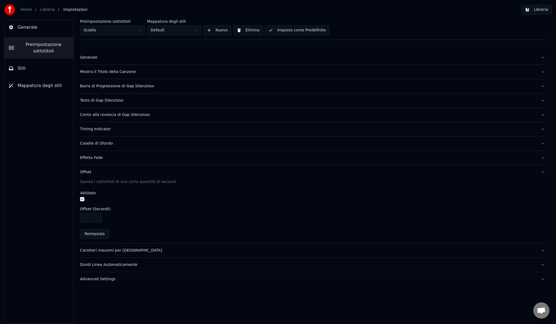
click at [97, 216] on input "****" at bounding box center [91, 218] width 22 height 10
type input "****"
click at [97, 216] on input "****" at bounding box center [91, 218] width 22 height 10
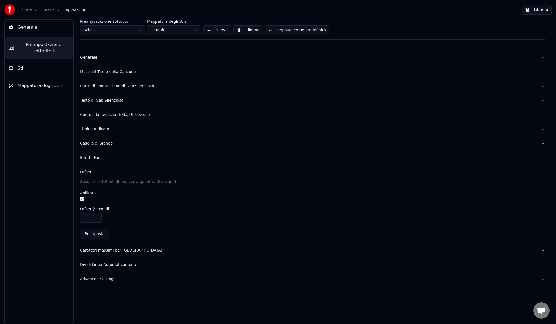
click at [116, 214] on div "****" at bounding box center [312, 218] width 465 height 10
click at [102, 131] on div "Timing Indicator" at bounding box center [308, 129] width 456 height 5
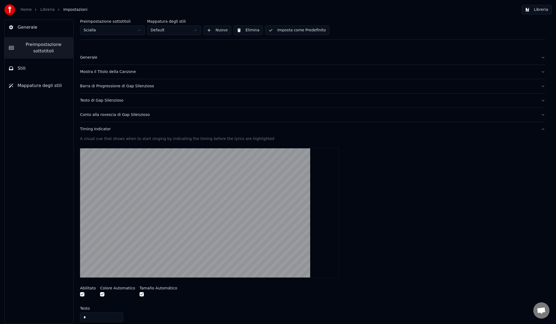
click at [94, 130] on div "Timing Indicator" at bounding box center [308, 129] width 456 height 5
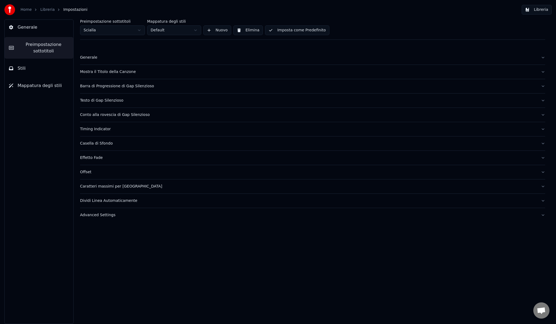
click at [286, 32] on button "Imposta come Predefinito" at bounding box center [297, 30] width 64 height 10
click at [116, 171] on div "Offset" at bounding box center [308, 172] width 456 height 5
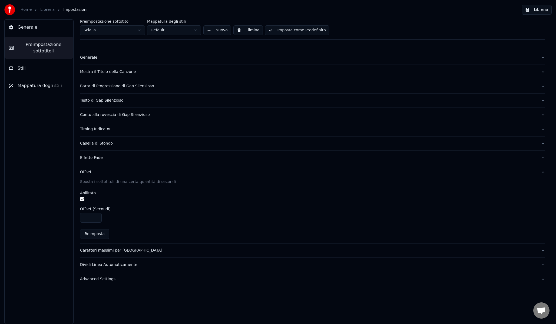
click at [115, 172] on div "Offset" at bounding box center [308, 172] width 456 height 5
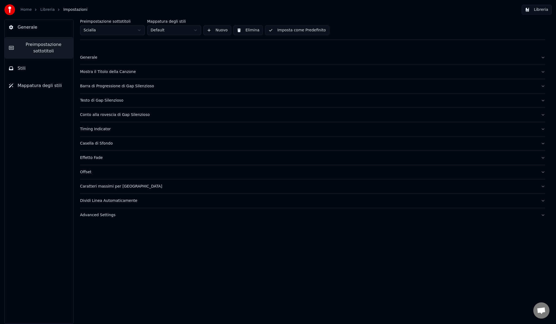
click at [45, 9] on link "Libreria" at bounding box center [47, 9] width 14 height 5
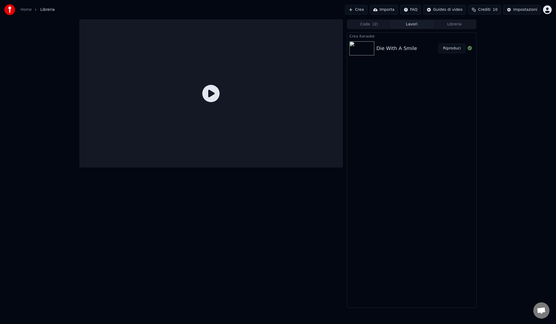
click at [419, 50] on div "Die With A Smile" at bounding box center [407, 49] width 62 height 8
click at [459, 47] on button "Riproduci" at bounding box center [451, 49] width 27 height 10
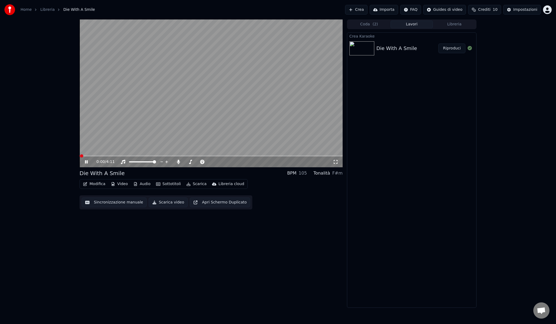
click at [157, 156] on span at bounding box center [210, 155] width 263 height 1
click at [178, 162] on icon at bounding box center [178, 162] width 3 height 4
click at [179, 161] on icon at bounding box center [178, 162] width 5 height 4
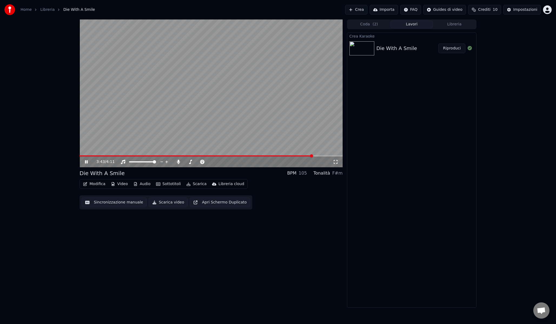
click at [131, 124] on video at bounding box center [210, 93] width 263 height 148
click at [177, 162] on icon at bounding box center [178, 162] width 3 height 4
click at [163, 198] on button "Scarica video" at bounding box center [168, 203] width 39 height 10
click at [162, 200] on button "Scarica video" at bounding box center [168, 203] width 39 height 10
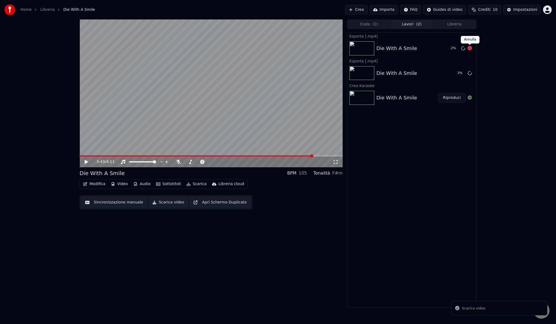
click at [471, 48] on icon at bounding box center [470, 48] width 4 height 4
click at [470, 49] on icon at bounding box center [470, 48] width 4 height 4
click at [454, 77] on button "Mostra" at bounding box center [454, 73] width 22 height 10
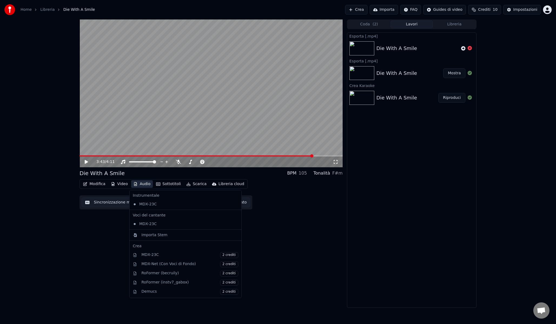
click at [140, 185] on button "Audio" at bounding box center [142, 184] width 22 height 8
click at [160, 237] on div "Importa Stem" at bounding box center [154, 235] width 26 height 5
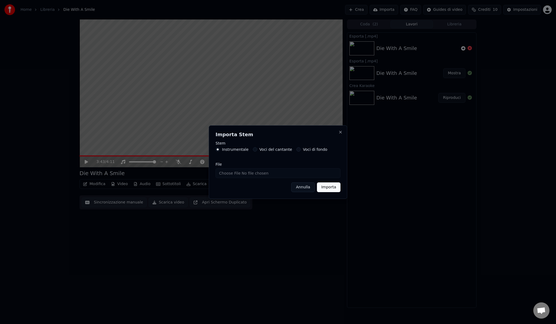
click at [248, 173] on input "File" at bounding box center [278, 173] width 125 height 10
click at [249, 173] on input "File" at bounding box center [278, 173] width 125 height 10
type input "**********"
click at [331, 188] on button "Importa" at bounding box center [329, 188] width 24 height 10
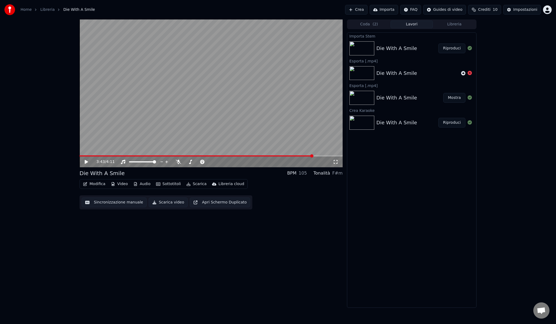
click at [448, 47] on button "Riproduci" at bounding box center [451, 49] width 27 height 10
click at [101, 155] on video at bounding box center [210, 93] width 263 height 148
click at [110, 157] on div "0:02 / 4:11" at bounding box center [210, 162] width 263 height 11
click at [113, 141] on video at bounding box center [210, 93] width 263 height 148
click at [124, 155] on video at bounding box center [210, 93] width 263 height 148
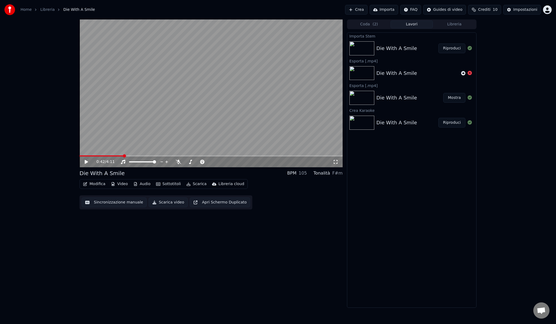
click at [123, 156] on span at bounding box center [210, 155] width 263 height 1
click at [123, 141] on video at bounding box center [210, 93] width 263 height 148
click at [178, 163] on icon at bounding box center [178, 162] width 5 height 4
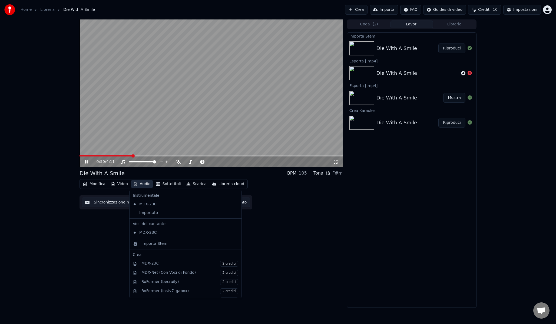
click at [145, 184] on button "Audio" at bounding box center [142, 184] width 22 height 8
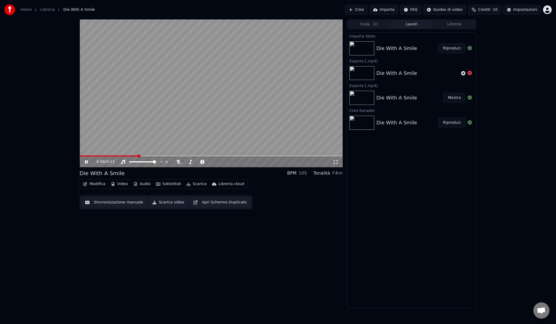
click at [142, 140] on video at bounding box center [210, 93] width 263 height 148
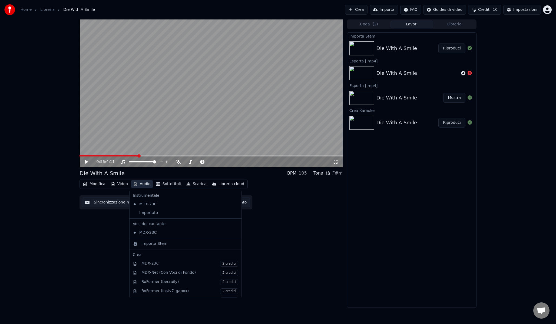
click at [144, 184] on button "Audio" at bounding box center [142, 184] width 22 height 8
click at [147, 211] on div "Importato" at bounding box center [182, 213] width 102 height 9
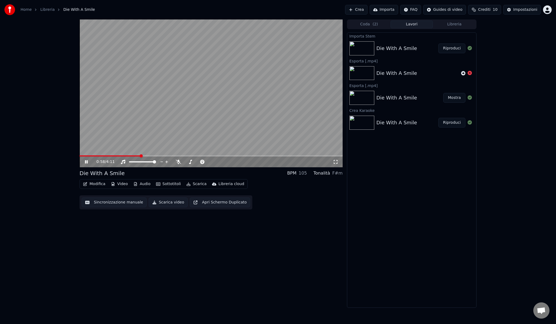
click at [142, 183] on button "Audio" at bounding box center [142, 184] width 22 height 8
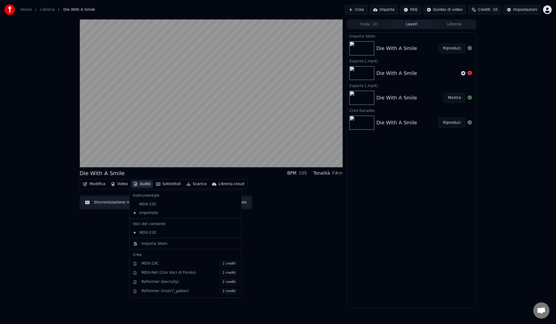
click at [142, 183] on button "Audio" at bounding box center [142, 184] width 22 height 8
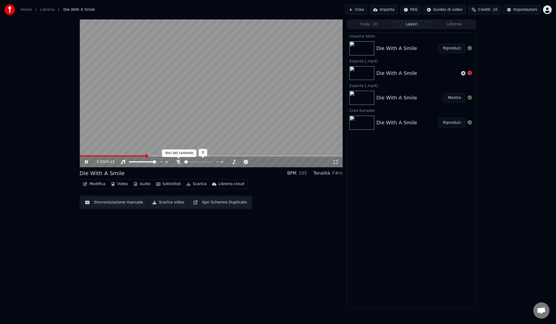
click at [178, 160] on icon at bounding box center [178, 162] width 5 height 4
click at [178, 161] on icon at bounding box center [178, 162] width 3 height 4
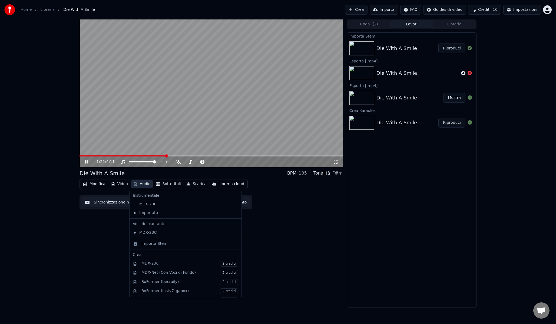
click at [144, 185] on button "Audio" at bounding box center [142, 184] width 22 height 8
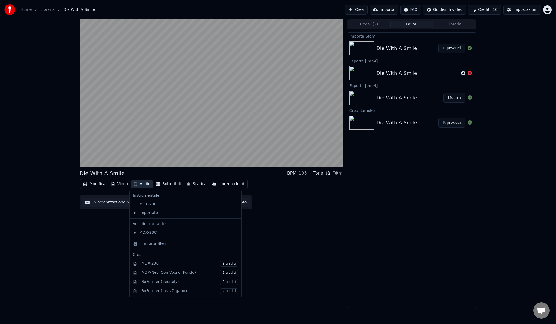
click at [144, 185] on button "Audio" at bounding box center [142, 184] width 22 height 8
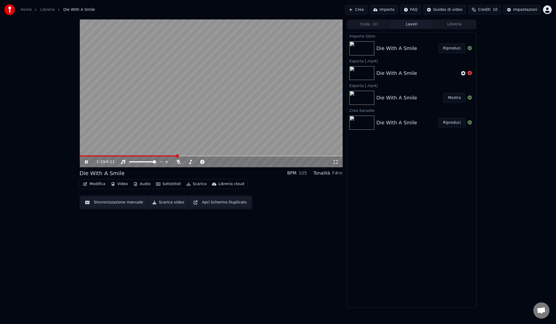
click at [159, 115] on video at bounding box center [210, 93] width 263 height 148
click at [51, 9] on link "Libreria" at bounding box center [47, 9] width 14 height 5
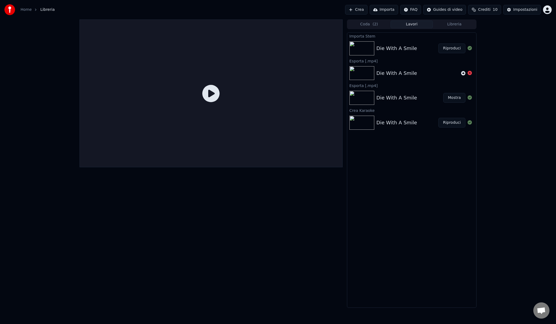
click at [43, 10] on span "Libreria" at bounding box center [47, 9] width 14 height 5
click at [395, 154] on div "Importa Stem Die With A Smile Riproduci Esporta [.mp4] Die With A Smile Esporta…" at bounding box center [412, 170] width 130 height 276
click at [363, 23] on button "Coda ( 2 )" at bounding box center [369, 25] width 43 height 8
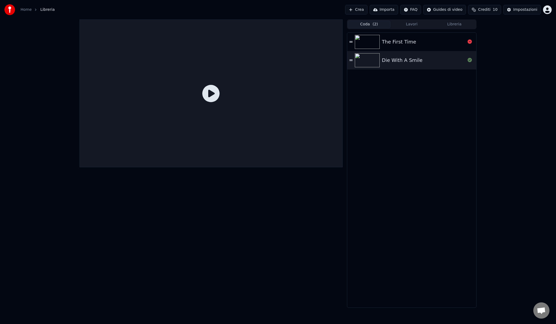
click at [388, 45] on div "The First Time" at bounding box center [399, 42] width 34 height 8
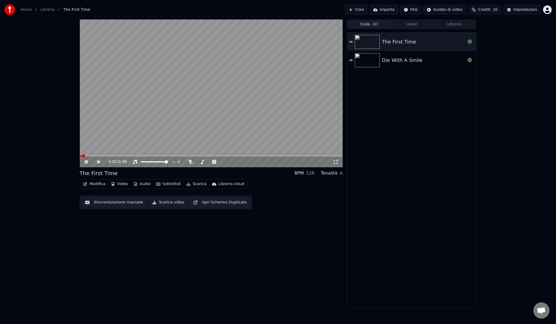
click at [236, 89] on video at bounding box center [210, 93] width 263 height 148
click at [398, 56] on div "Die With A Smile" at bounding box center [411, 60] width 129 height 18
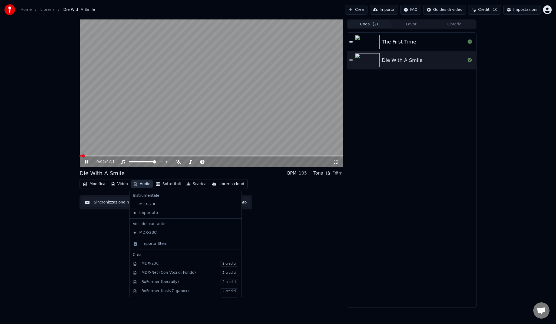
click at [142, 184] on button "Audio" at bounding box center [142, 184] width 22 height 8
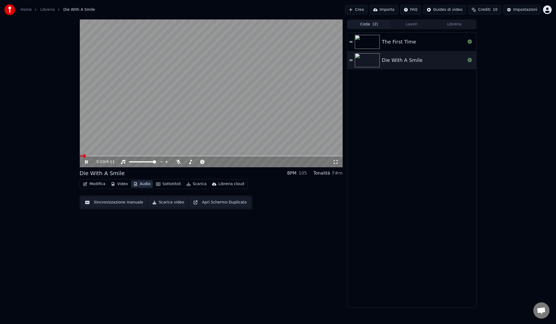
click at [142, 184] on button "Audio" at bounding box center [142, 184] width 22 height 8
click at [177, 163] on icon at bounding box center [178, 162] width 5 height 4
click at [177, 163] on icon at bounding box center [178, 162] width 3 height 4
click at [198, 104] on video at bounding box center [210, 93] width 263 height 148
click at [405, 99] on div "The First Time Die With A Smile" at bounding box center [411, 170] width 129 height 275
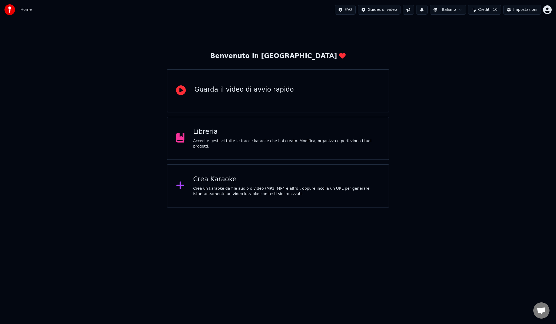
click at [543, 12] on html "Home FAQ Guides di video Italiano Crediti 10 Impostazioni Benvenuto in Youka Gu…" at bounding box center [278, 104] width 556 height 208
click at [419, 52] on html "Home FAQ Guides di video Italiano Crediti 10 Impostazioni Benvenuto in Youka Gu…" at bounding box center [278, 104] width 556 height 208
